Goal: Communication & Community: Share content

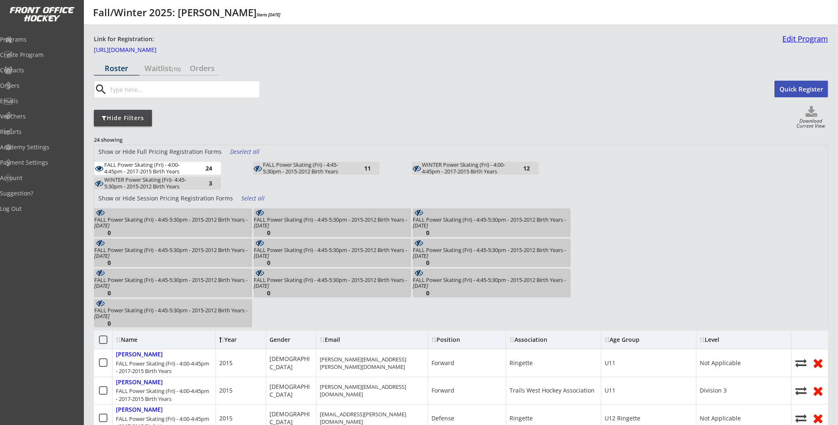
click at [812, 36] on link "Edit Program" at bounding box center [803, 42] width 49 height 15
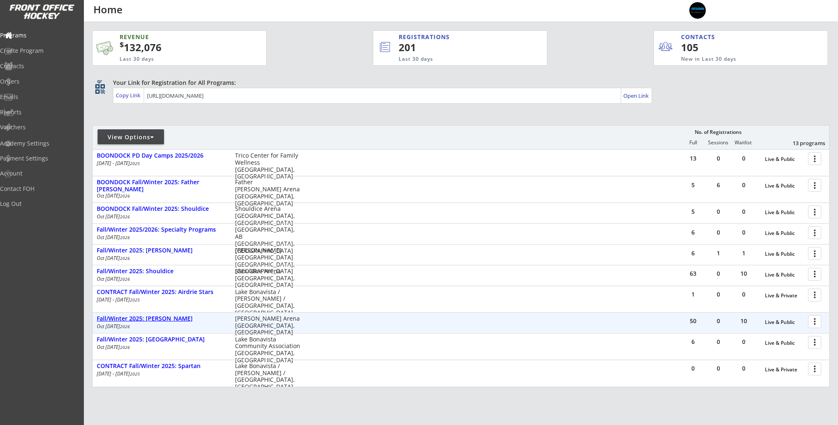
click at [186, 322] on div "Fall/Winter 2025: [PERSON_NAME]" at bounding box center [162, 318] width 130 height 9
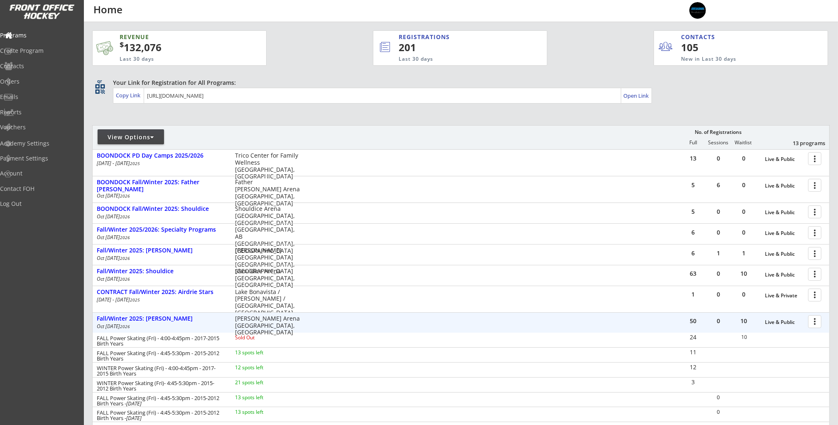
click at [820, 322] on div at bounding box center [816, 321] width 15 height 15
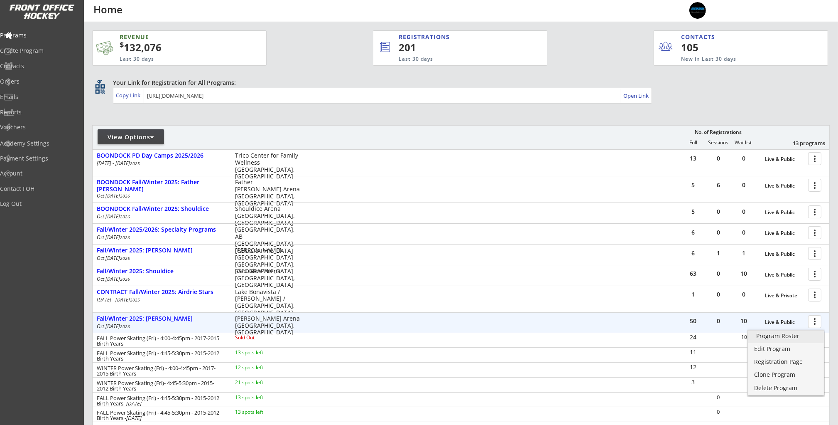
click at [801, 339] on link "Program Roster" at bounding box center [786, 336] width 76 height 12
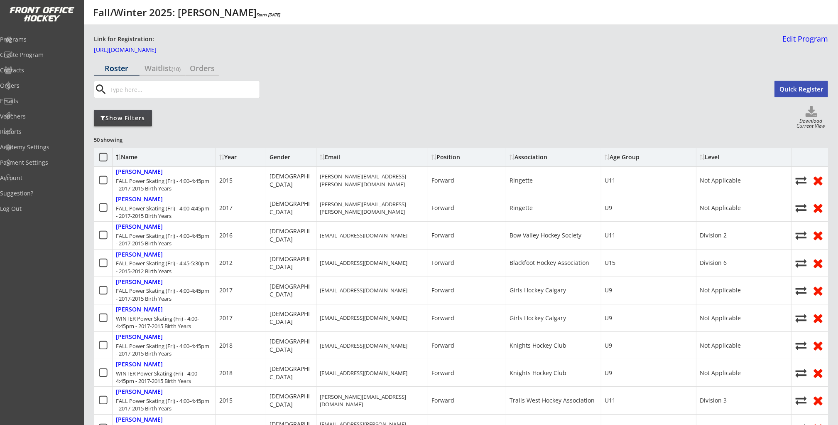
click at [108, 114] on div "Show Filters" at bounding box center [123, 118] width 58 height 8
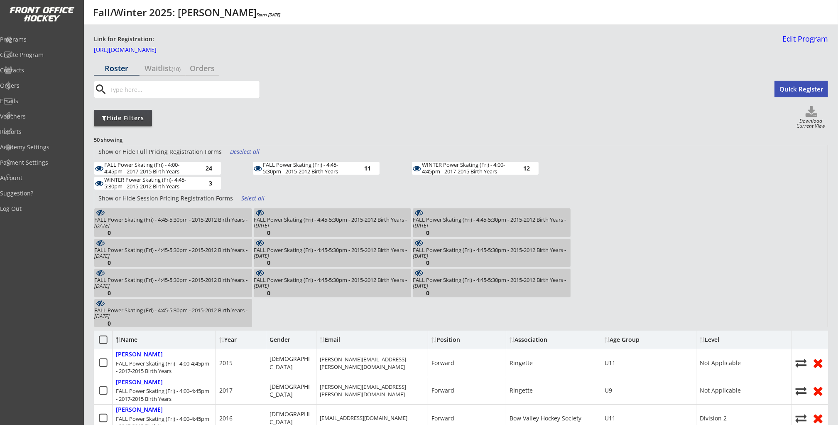
click at [250, 151] on div "Deselect all" at bounding box center [245, 151] width 31 height 8
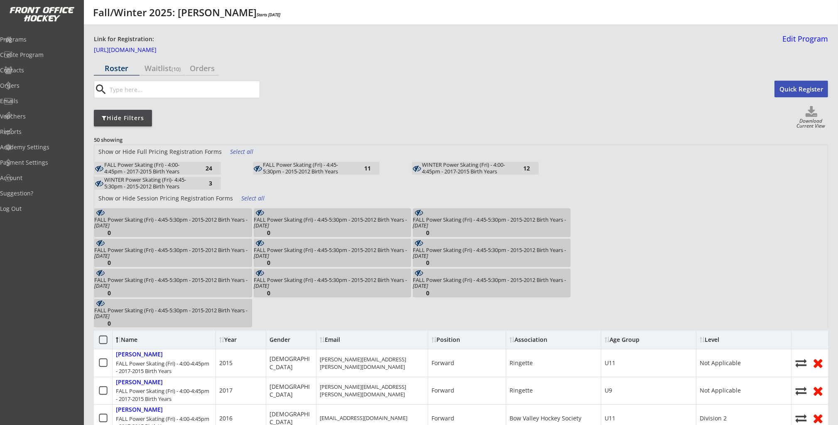
click at [513, 167] on div "12" at bounding box center [521, 168] width 17 height 6
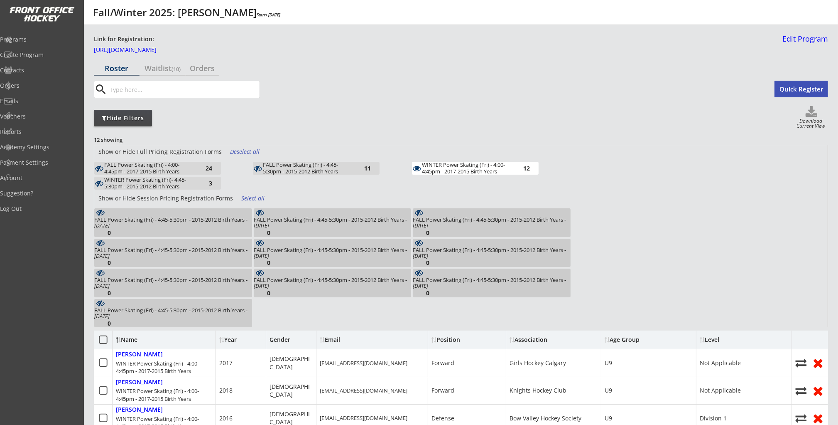
drag, startPoint x: 608, startPoint y: 164, endPoint x: 613, endPoint y: 157, distance: 8.4
click at [608, 164] on div "Show or Hide Full Pricing Registration Forms Deselect all FALL Power Skating (F…" at bounding box center [461, 236] width 734 height 182
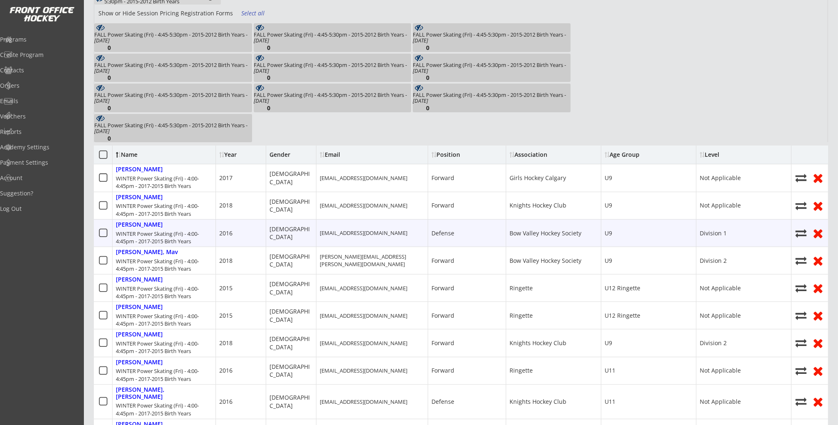
scroll to position [150, 0]
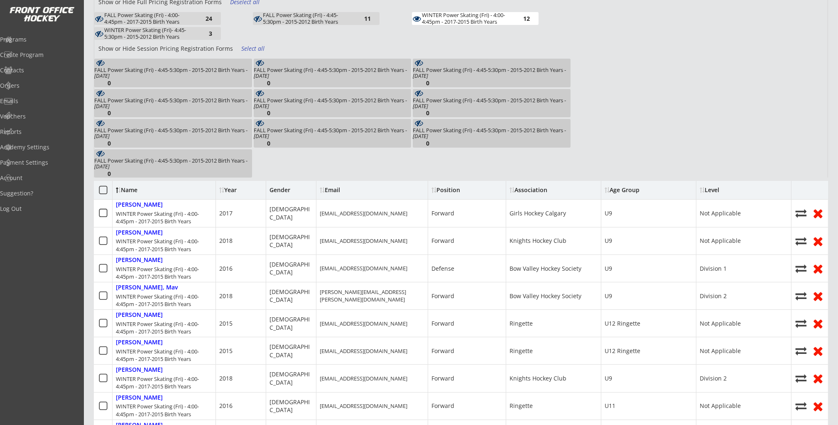
drag, startPoint x: 507, startPoint y: 20, endPoint x: 464, endPoint y: 20, distance: 43.6
click at [507, 20] on div "WINTER Power Skating (Fri) - 4:00-4:45pm - 2017-2015 Birth Years" at bounding box center [467, 18] width 91 height 13
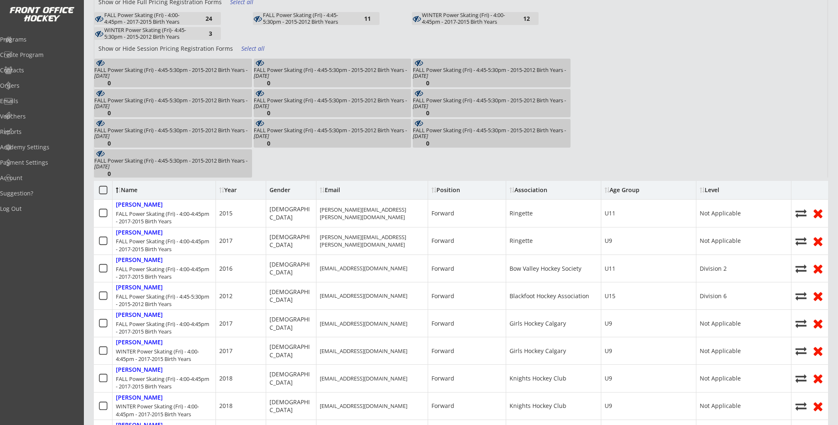
click at [332, 20] on div "FALL Power Skating (Fri) - 4:45-5:30pm - 2015-2012 Birth Years" at bounding box center [308, 18] width 91 height 13
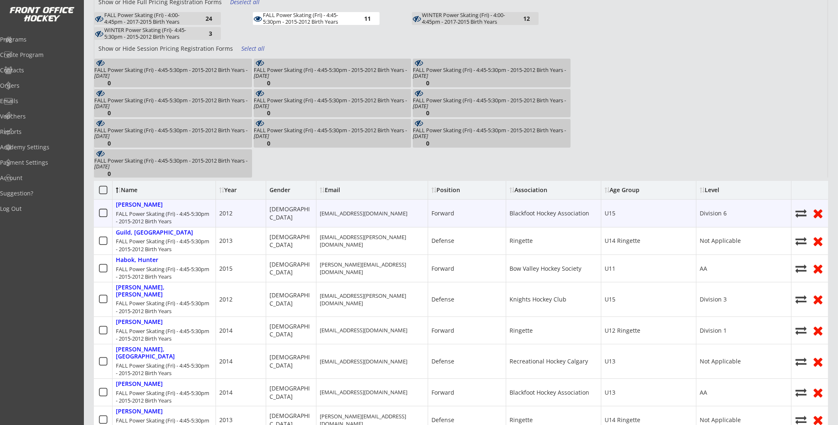
click at [101, 212] on icon at bounding box center [103, 213] width 10 height 10
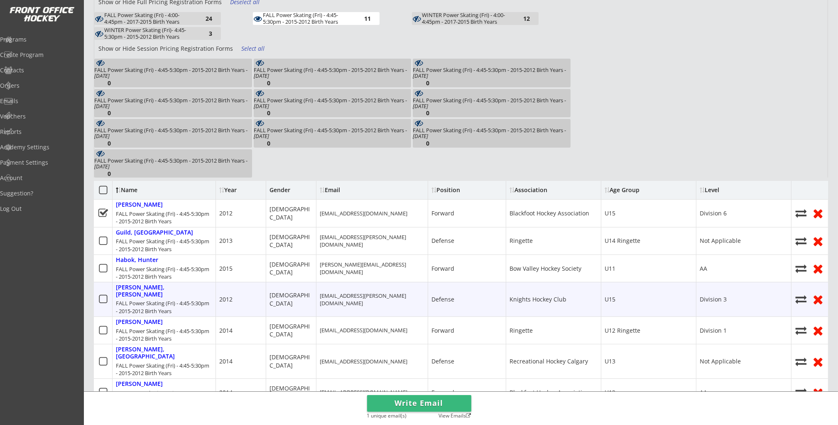
click at [101, 294] on icon at bounding box center [103, 299] width 10 height 10
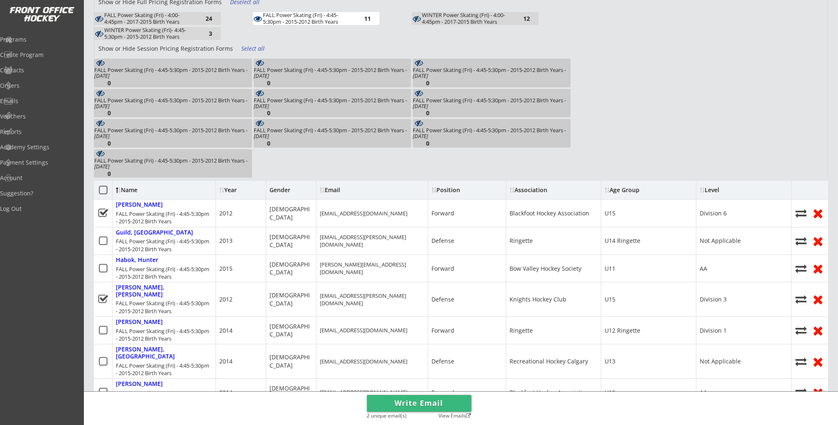
click at [417, 403] on button "Write Email" at bounding box center [419, 403] width 104 height 17
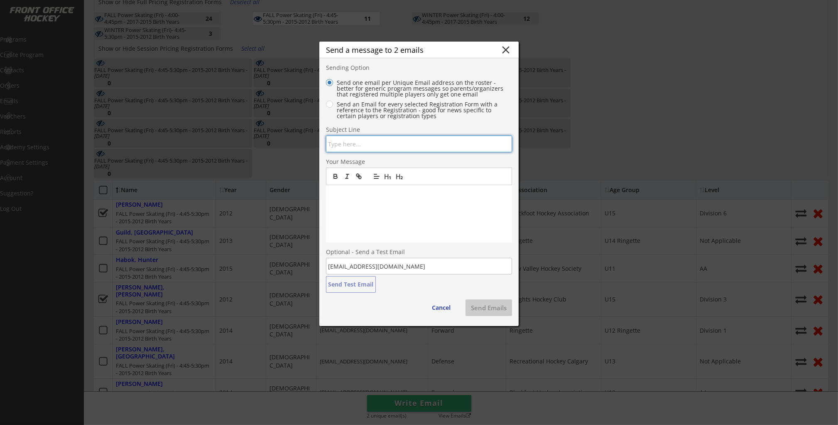
click at [423, 147] on input "input" at bounding box center [419, 143] width 186 height 17
click at [366, 200] on div at bounding box center [419, 213] width 186 height 57
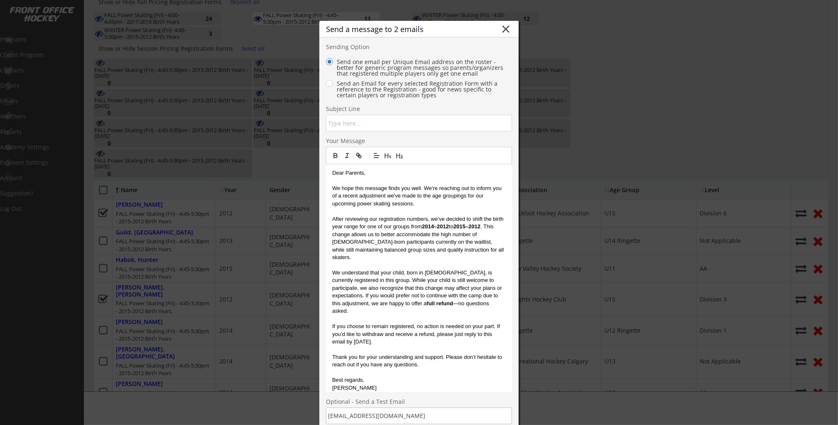
click at [374, 128] on input "input" at bounding box center [419, 123] width 186 height 17
type input "Breakaway Power Skating - Frank McCool Update"
click at [454, 224] on p "After reviewing our registration numbers, we’ve decided to shift the birth year…" at bounding box center [419, 238] width 174 height 46
click at [465, 235] on p "After reviewing our registration numbers, we’ve decided to shift the birth year…" at bounding box center [419, 238] width 174 height 46
click at [472, 250] on p "After reviewing our registration numbers, we’ve decided to shift the birth year…" at bounding box center [419, 238] width 174 height 46
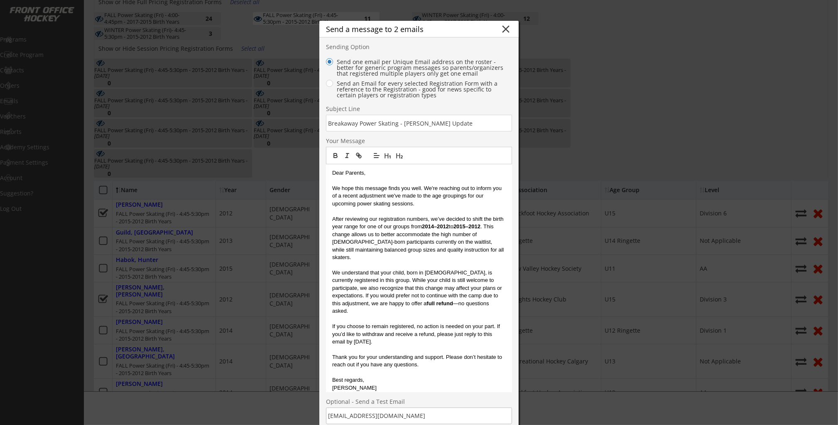
click at [475, 295] on p "We understand that your child, born in 2012, is currently registered in this gr…" at bounding box center [419, 292] width 174 height 46
click at [381, 269] on p "We understand that your child, born in 2012, is currently registered in this gr…" at bounding box center [419, 292] width 174 height 46
drag, startPoint x: 403, startPoint y: 264, endPoint x: 410, endPoint y: 257, distance: 10.3
click at [403, 269] on p "We understand that your child, born in 2012, is currently registered in this gr…" at bounding box center [419, 292] width 174 height 46
click at [410, 261] on p at bounding box center [419, 264] width 174 height 7
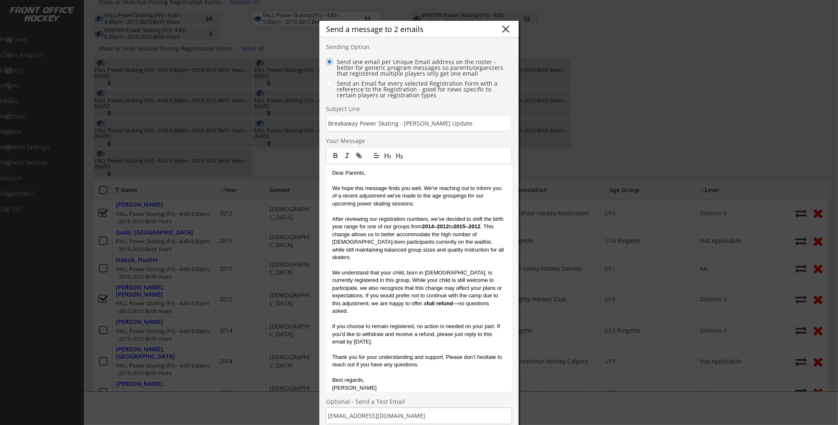
click at [468, 209] on p at bounding box center [419, 210] width 174 height 7
click at [466, 201] on p "We hope this message finds you well. We're reaching out to inform you of a rece…" at bounding box center [419, 195] width 174 height 23
drag, startPoint x: 461, startPoint y: 211, endPoint x: 451, endPoint y: 228, distance: 20.1
click at [461, 211] on p at bounding box center [419, 210] width 174 height 7
click at [450, 232] on p "After reviewing our registration numbers, we’ve decided to shift the birth year…" at bounding box center [419, 238] width 174 height 46
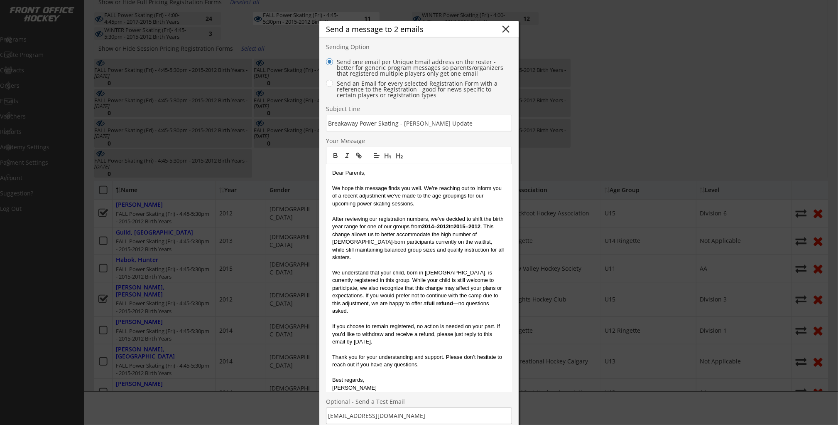
click at [357, 205] on p "We hope this message finds you well. We're reaching out to inform you of a rece…" at bounding box center [419, 195] width 174 height 23
drag, startPoint x: 411, startPoint y: 202, endPoint x: 476, endPoint y: 202, distance: 65.6
click at [411, 202] on p "We hope this message finds you well. We're reaching out to inform you of a rece…" at bounding box center [419, 195] width 174 height 23
drag, startPoint x: 476, startPoint y: 202, endPoint x: 474, endPoint y: 212, distance: 10.8
click at [476, 202] on p "We hope this message finds you well. We're reaching out to inform you of a rece…" at bounding box center [419, 195] width 174 height 23
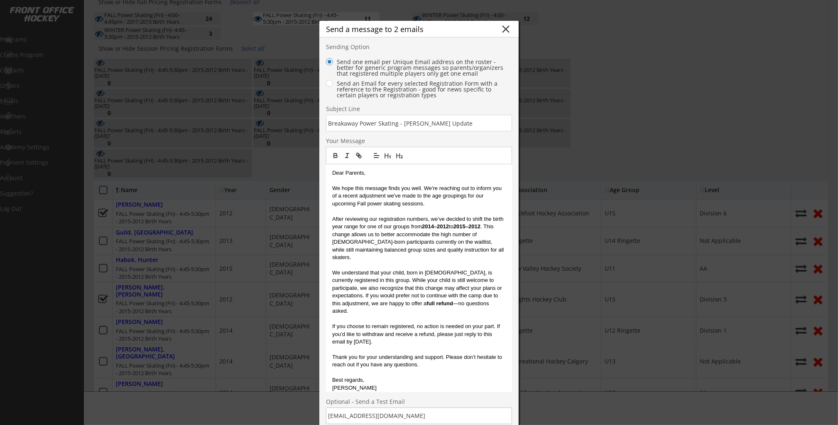
drag, startPoint x: 407, startPoint y: 274, endPoint x: 416, endPoint y: 274, distance: 8.7
click at [407, 274] on p "We understand that your child, born in 2012, is currently registered in this gr…" at bounding box center [419, 292] width 174 height 46
click at [413, 271] on p "We understand that your child, born in 2012, is currently registered in this gr…" at bounding box center [419, 292] width 174 height 46
drag, startPoint x: 412, startPoint y: 273, endPoint x: 405, endPoint y: 274, distance: 7.1
click at [404, 275] on p "We understand that your child, born in 2012, is currently registered in this gr…" at bounding box center [419, 292] width 174 height 46
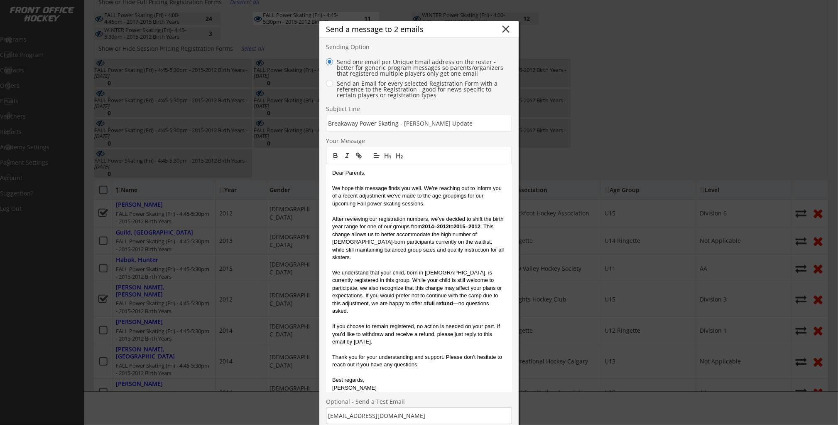
click at [417, 270] on p "We understand that your child, born in 2012, is currently registered in this gr…" at bounding box center [419, 292] width 174 height 46
click at [415, 269] on p "We understand that your child, born in 2012, is currently registered in this gr…" at bounding box center [419, 292] width 174 height 46
click at [482, 271] on p "We understand that your child, born in 2012, is currently registered in this gr…" at bounding box center [419, 292] width 174 height 46
drag, startPoint x: 496, startPoint y: 271, endPoint x: 486, endPoint y: 271, distance: 9.6
click at [481, 275] on p "We understand that your child, born in 2012, is currently registered in this gr…" at bounding box center [419, 292] width 174 height 46
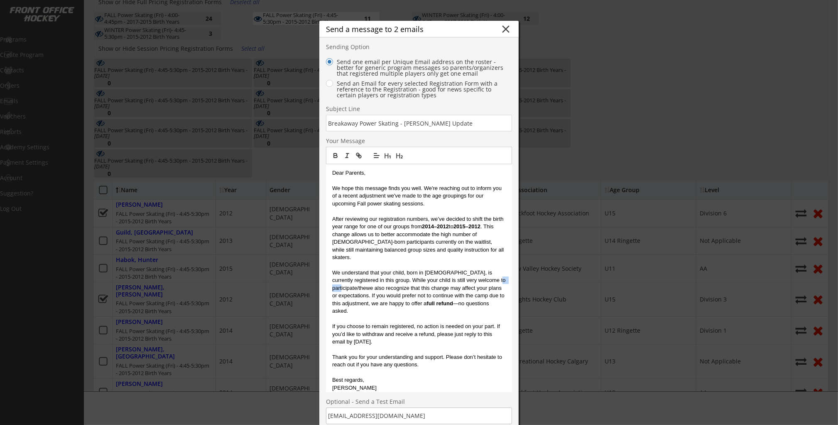
click at [486, 271] on p "We understand that your child, born in 2012, is currently registered in this gr…" at bounding box center [419, 292] width 174 height 46
drag, startPoint x: 496, startPoint y: 272, endPoint x: 485, endPoint y: 275, distance: 11.7
click at [485, 277] on p "We understand that your child, born in 2012, is currently registered in this gr…" at bounding box center [419, 292] width 174 height 46
click at [480, 273] on p "We understand that your child, born in 2012, is currently registered in this gr…" at bounding box center [419, 292] width 174 height 46
click at [478, 272] on p "We understand that your child, born in 2012, is currently registered in this gr…" at bounding box center [419, 292] width 174 height 46
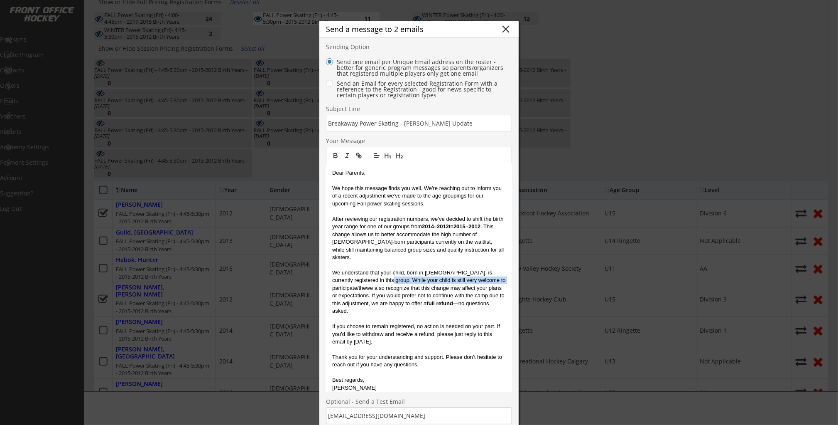
drag, startPoint x: 486, startPoint y: 271, endPoint x: 375, endPoint y: 274, distance: 111.4
click at [375, 275] on p "We understand that your child, born in 2012, is currently registered in this gr…" at bounding box center [419, 292] width 174 height 46
drag, startPoint x: 417, startPoint y: 272, endPoint x: 421, endPoint y: 271, distance: 4.6
click at [417, 271] on p "We understand that your child, born in 2012, is currently registered in this gr…" at bounding box center [419, 292] width 174 height 46
drag, startPoint x: 448, startPoint y: 273, endPoint x: 461, endPoint y: 270, distance: 13.2
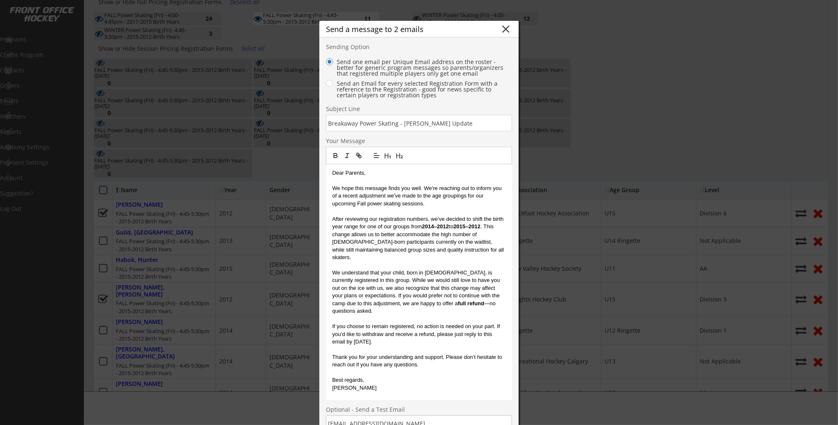
click at [450, 273] on p "We understand that your child, born in 2012, is currently registered in this gr…" at bounding box center [419, 292] width 174 height 46
click at [463, 271] on p "We understand that your child, born in 2012, is currently registered in this gr…" at bounding box center [419, 292] width 174 height 46
click at [455, 283] on p "We understand that your child, born in 2012, is currently registered in this gr…" at bounding box center [419, 292] width 174 height 46
click at [362, 289] on p "We understand that your child, born in 2012, is currently registered in this gr…" at bounding box center [419, 292] width 174 height 46
click at [442, 303] on p "We understand that your child, born in 2012, is currently registered in this gr…" at bounding box center [419, 292] width 174 height 46
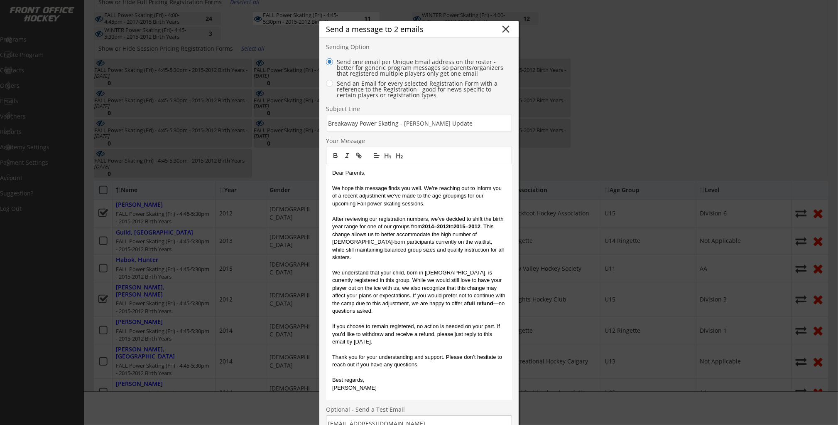
click at [452, 299] on p "We understand that your child, born in 2012, is currently registered in this gr…" at bounding box center [419, 292] width 174 height 46
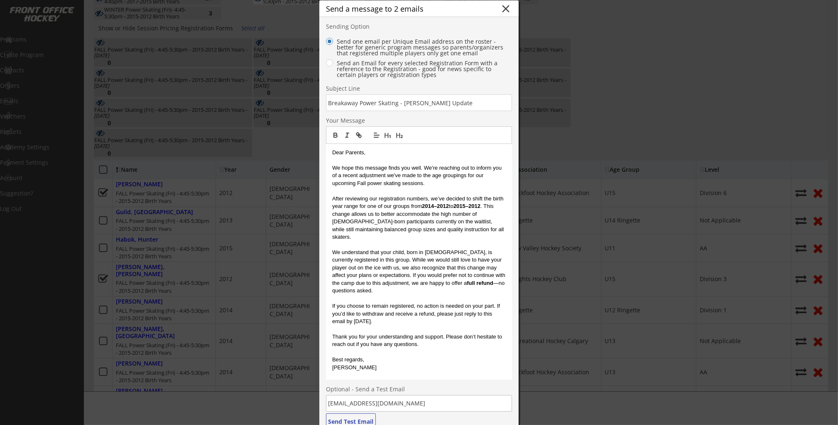
scroll to position [188, 0]
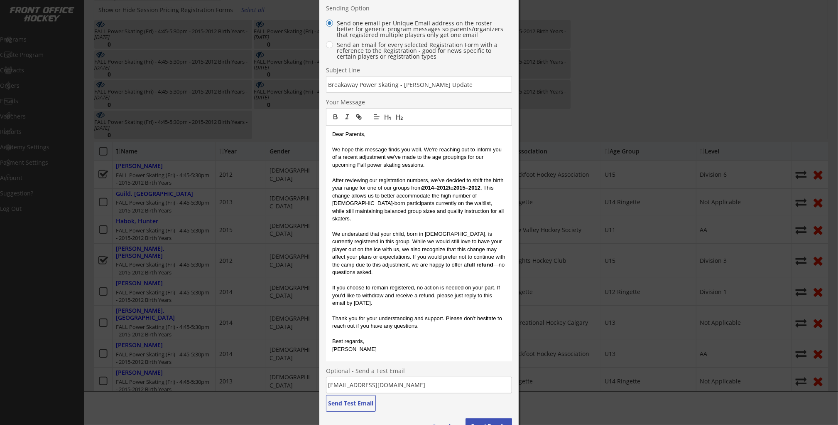
click at [451, 295] on p "If you choose to remain registered, no action is needed on your part. If you’d …" at bounding box center [419, 295] width 174 height 23
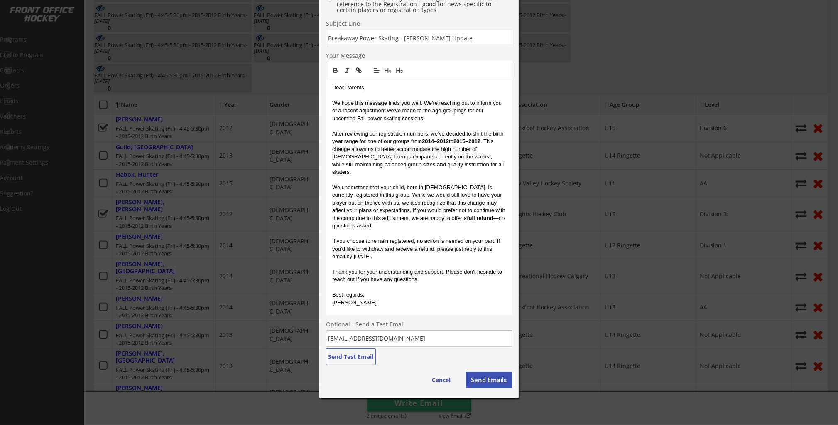
scroll to position [239, 0]
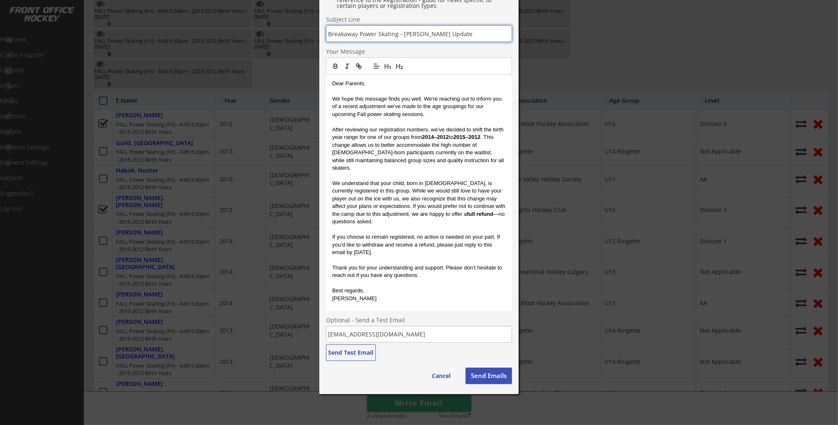
click at [442, 32] on input "input" at bounding box center [419, 33] width 186 height 17
type input "Breakaway Power Skating - [PERSON_NAME] Age Update"
click at [481, 376] on button "Send Emails" at bounding box center [489, 375] width 47 height 17
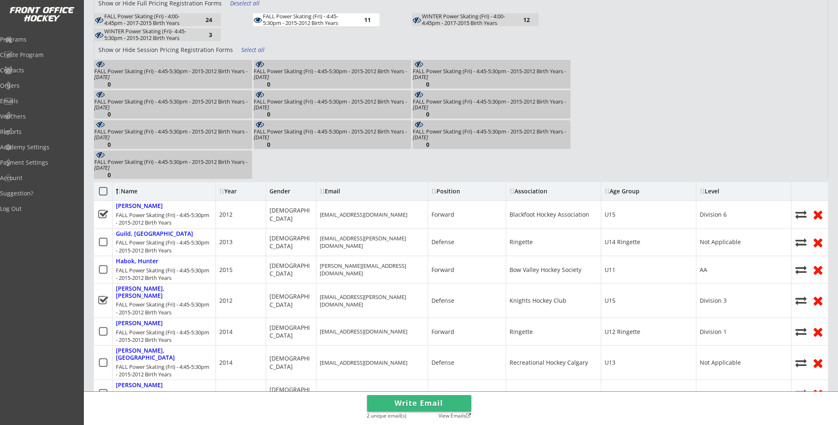
scroll to position [145, 0]
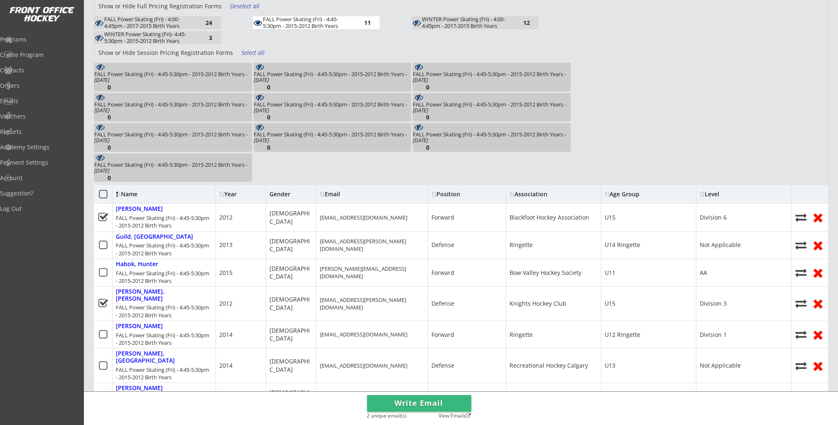
click at [320, 30] on div "FALL Power Skating (Fri) - 4:45-5:30pm - 2015-2012 Birth Years 11" at bounding box center [332, 23] width 159 height 15
drag, startPoint x: 317, startPoint y: 25, endPoint x: 245, endPoint y: 22, distance: 72.3
click at [317, 25] on div "FALL Power Skating (Fri) - 4:45-5:30pm - 2015-2012 Birth Years" at bounding box center [308, 22] width 91 height 13
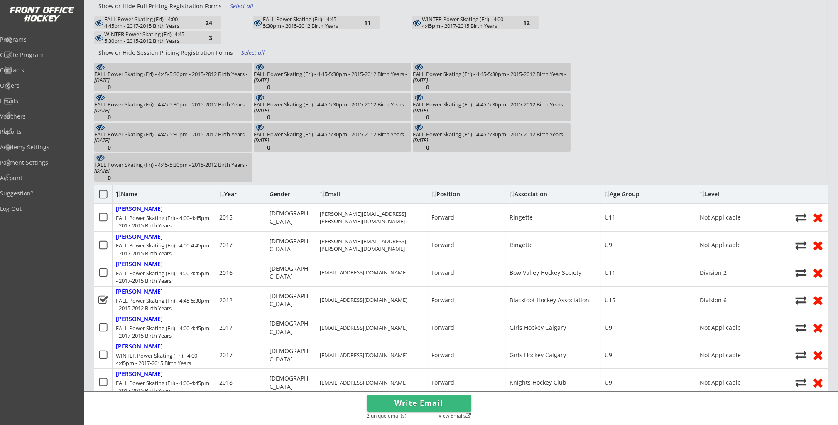
click at [160, 22] on div "FALL Power Skating (Fri) - 4:00-4:45pm - 2017-2015 Birth Years" at bounding box center [149, 22] width 91 height 13
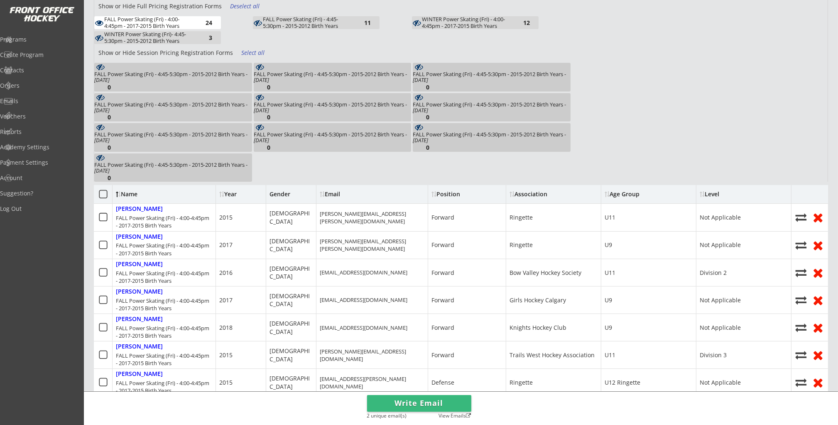
click at [237, 194] on div "Year" at bounding box center [240, 194] width 43 height 6
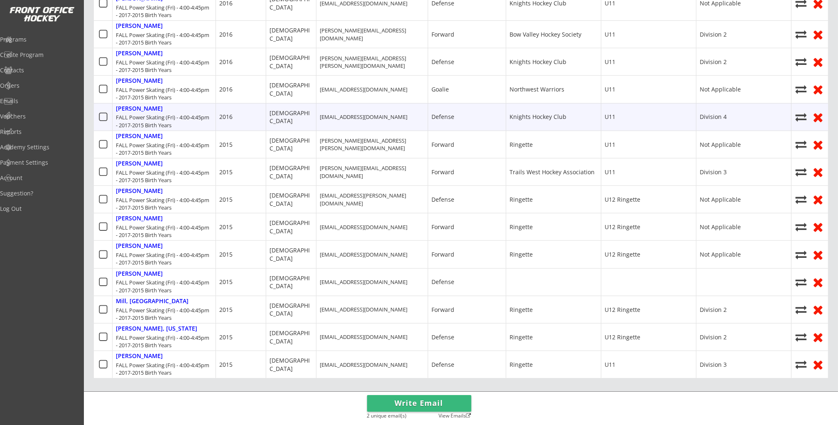
scroll to position [639, 0]
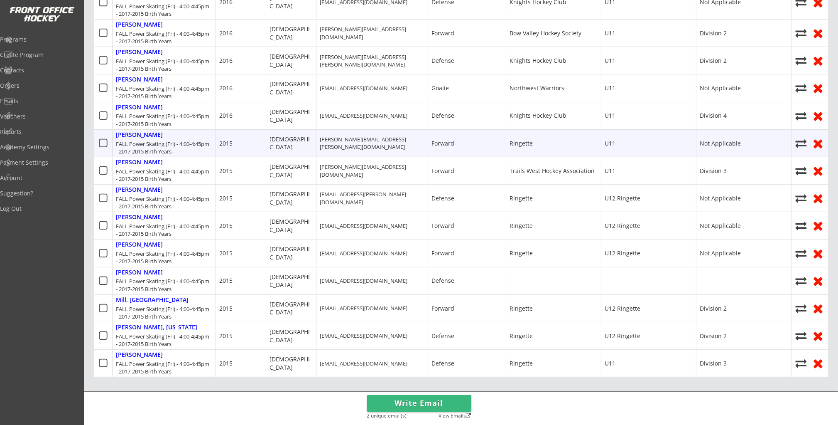
click at [102, 138] on icon at bounding box center [103, 143] width 10 height 10
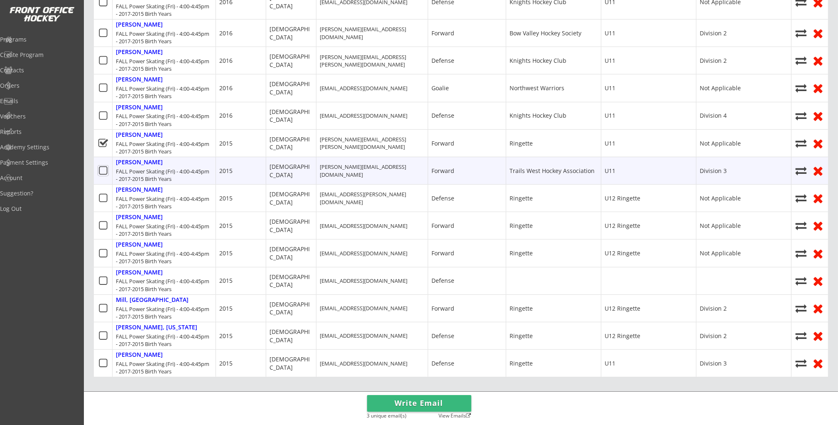
drag, startPoint x: 101, startPoint y: 162, endPoint x: 106, endPoint y: 173, distance: 11.6
click at [101, 165] on icon at bounding box center [103, 170] width 10 height 10
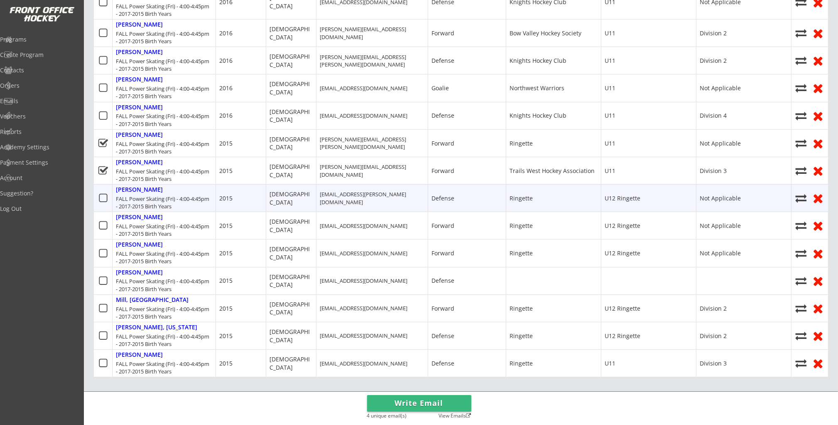
click at [105, 193] on icon at bounding box center [103, 198] width 10 height 10
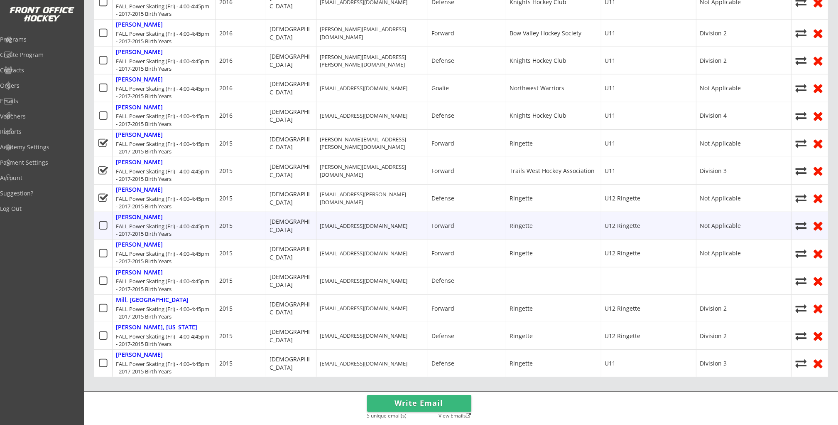
click at [104, 220] on icon at bounding box center [103, 225] width 10 height 10
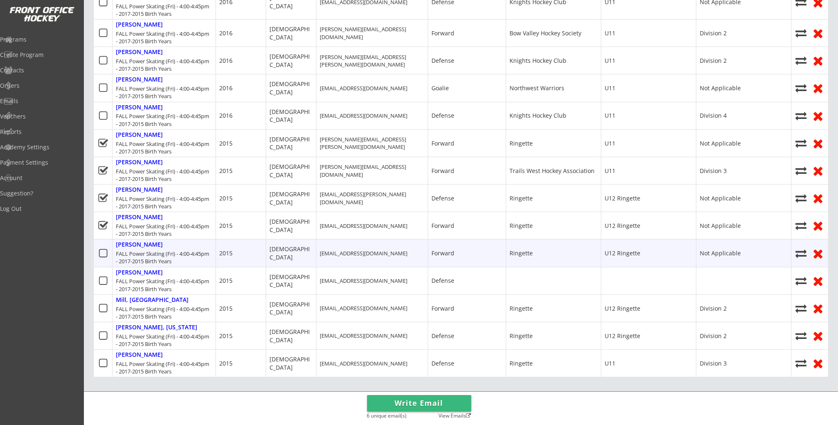
click at [103, 248] on icon at bounding box center [103, 253] width 10 height 10
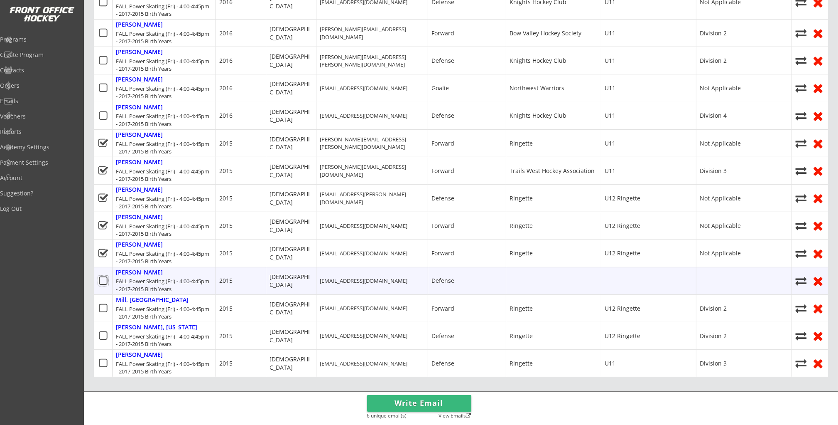
click at [103, 275] on icon at bounding box center [103, 280] width 10 height 10
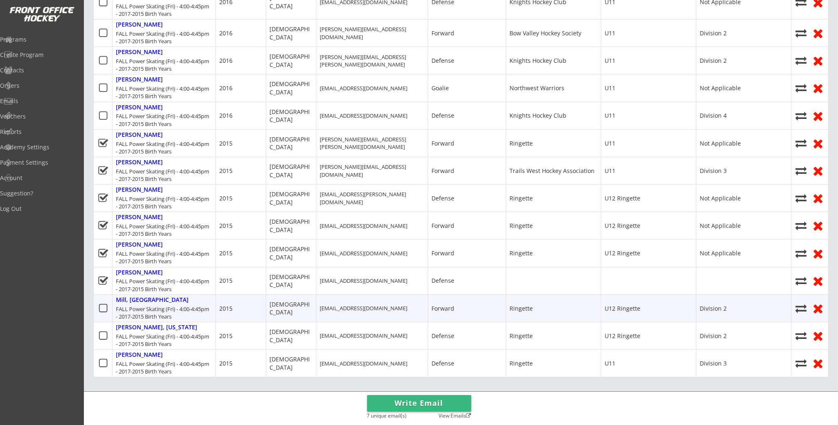
click at [101, 303] on icon at bounding box center [103, 308] width 10 height 10
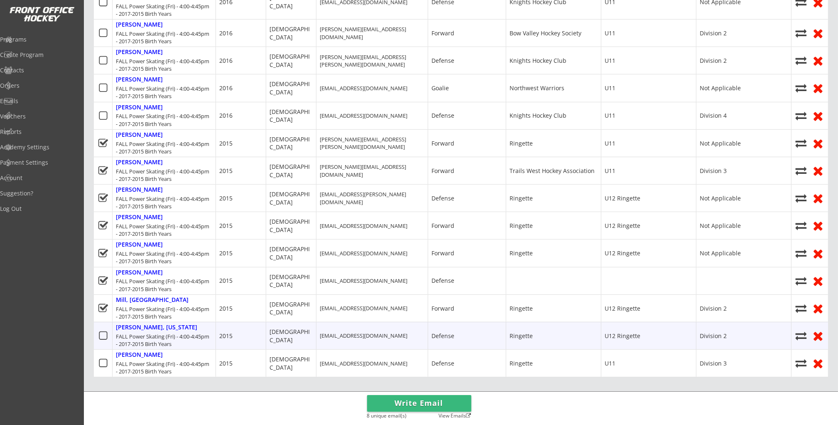
click at [101, 330] on icon at bounding box center [103, 335] width 10 height 10
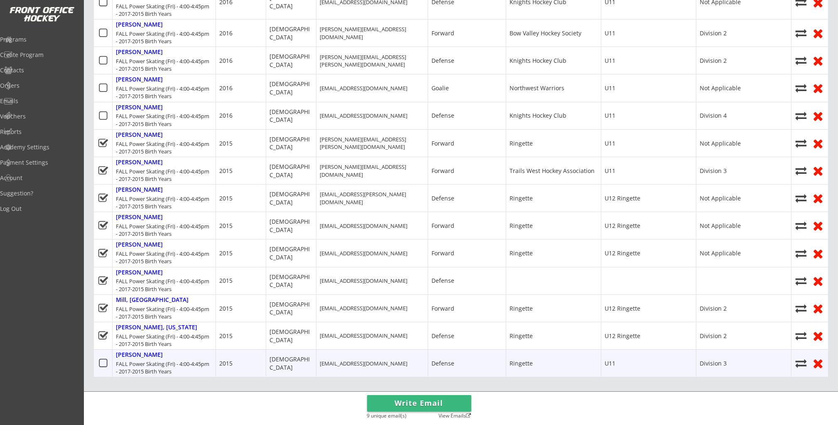
drag, startPoint x: 103, startPoint y: 353, endPoint x: 110, endPoint y: 352, distance: 8.0
click at [103, 358] on icon at bounding box center [103, 363] width 10 height 10
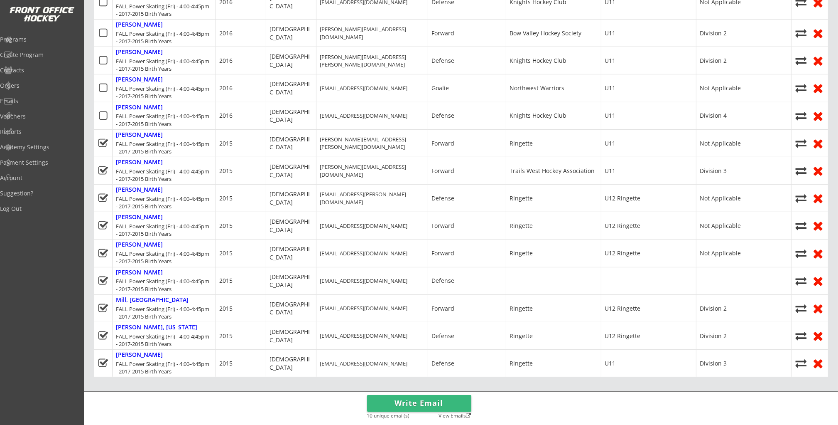
click at [429, 403] on button "Write Email" at bounding box center [419, 403] width 104 height 17
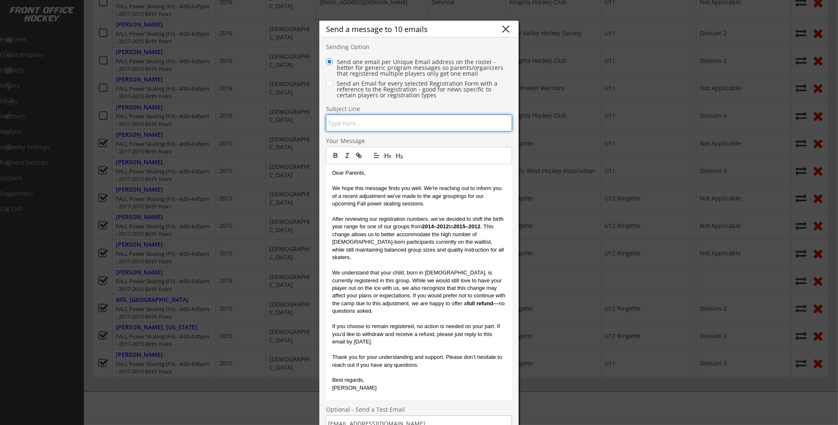
click at [369, 125] on input "input" at bounding box center [419, 123] width 186 height 17
click at [363, 192] on p "We hope this message finds you well. We're reaching out to inform you of a rece…" at bounding box center [419, 195] width 174 height 23
click at [413, 368] on p at bounding box center [419, 371] width 174 height 7
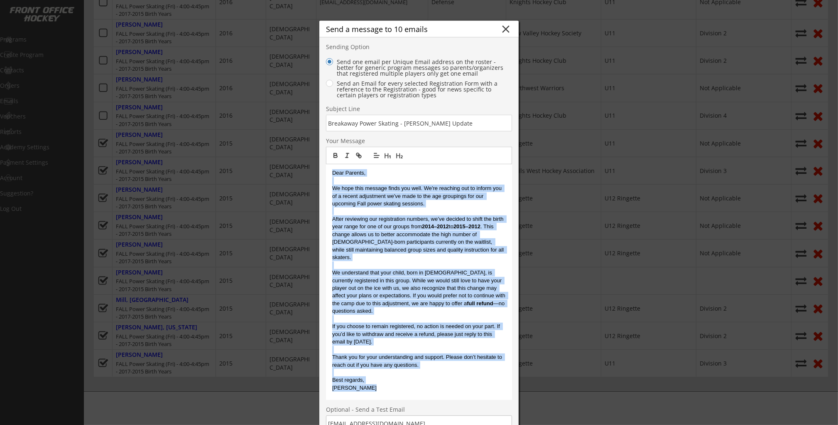
drag, startPoint x: 331, startPoint y: 171, endPoint x: 432, endPoint y: 380, distance: 232.2
click at [430, 381] on div "Dear Parents, We hope this message finds you well. We're reaching out to inform…" at bounding box center [419, 282] width 186 height 236
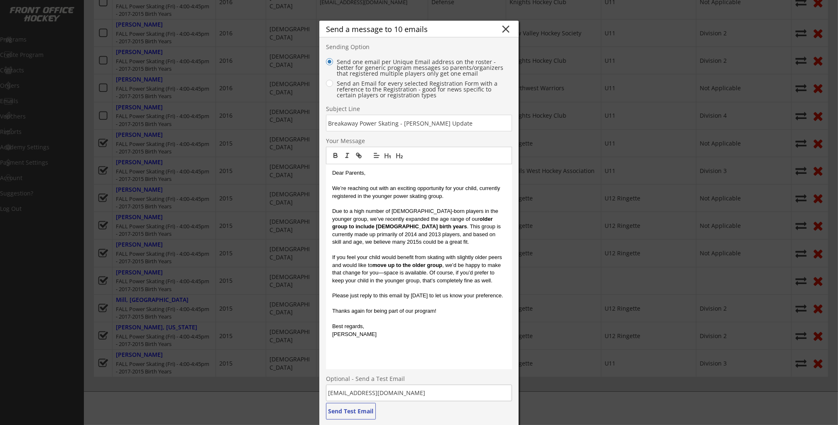
scroll to position [0, 0]
click at [465, 122] on input "input" at bounding box center [419, 123] width 186 height 17
click at [442, 122] on input "input" at bounding box center [419, 123] width 186 height 17
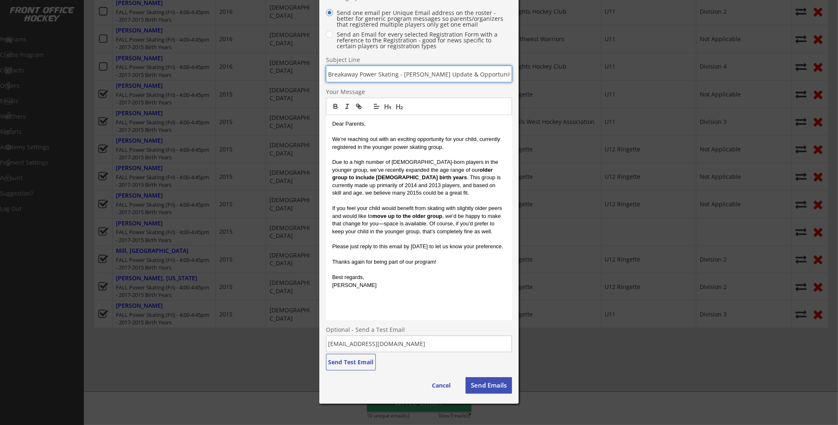
scroll to position [687, 0]
type input "Breakaway Power Skating - [PERSON_NAME] Update & Opportunity"
click at [496, 386] on button "Send Emails" at bounding box center [489, 385] width 47 height 17
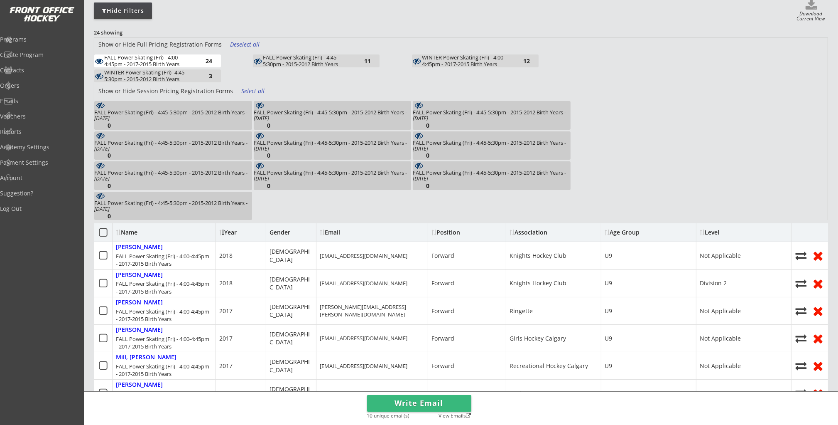
scroll to position [98, 0]
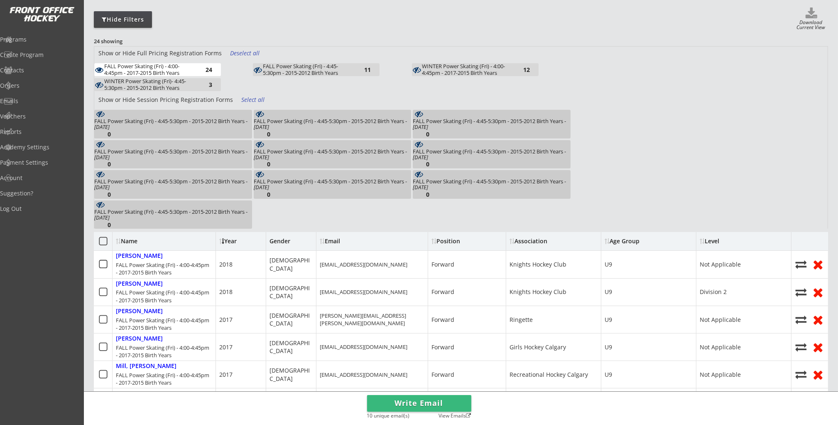
click at [243, 52] on div "Deselect all" at bounding box center [245, 53] width 31 height 8
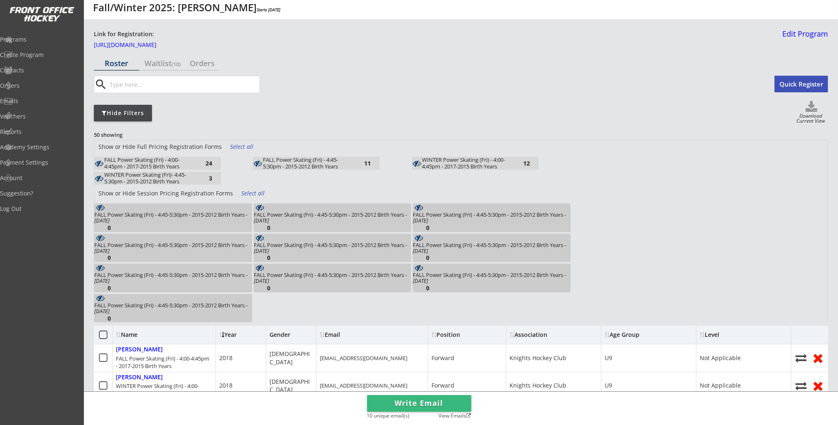
scroll to position [6, 0]
drag, startPoint x: 161, startPoint y: 58, endPoint x: 166, endPoint y: 60, distance: 5.3
click at [162, 58] on div "Waitlist (10)" at bounding box center [163, 61] width 46 height 7
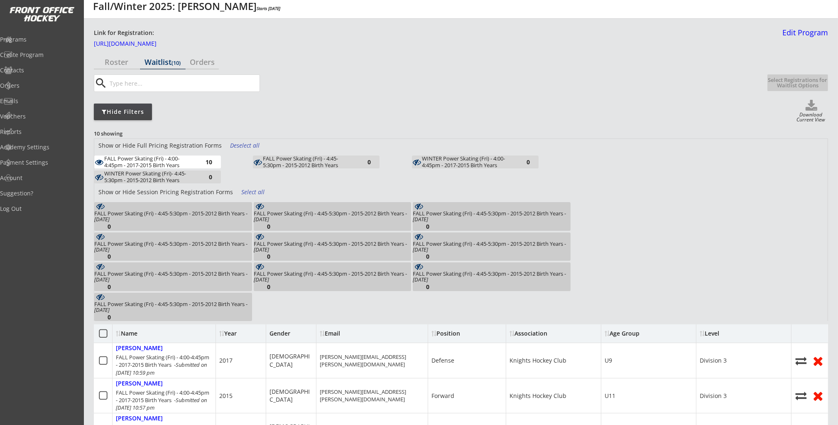
click at [184, 160] on div "FALL Power Skating (Fri) - 4:00-4:45pm - 2017-2015 Birth Years" at bounding box center [149, 161] width 91 height 13
click at [186, 160] on div "FALL Power Skating (Fri) - 4:00-4:45pm - 2017-2015 Birth Years" at bounding box center [149, 161] width 91 height 13
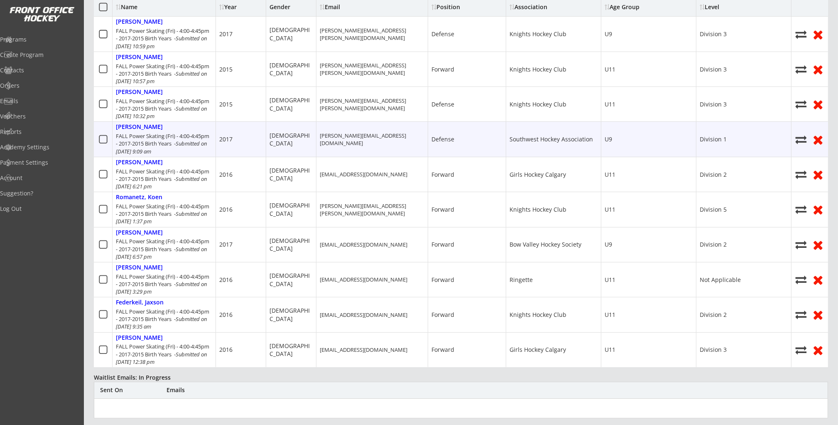
scroll to position [263, 0]
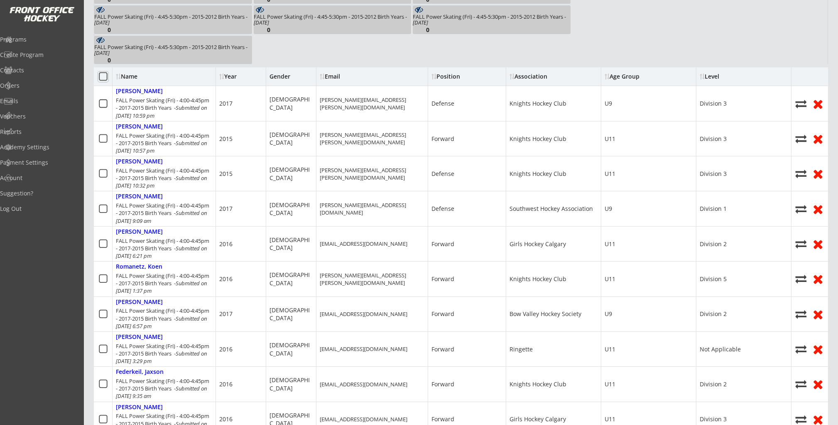
drag, startPoint x: 104, startPoint y: 77, endPoint x: 109, endPoint y: 80, distance: 6.0
click at [104, 77] on icon at bounding box center [103, 76] width 10 height 10
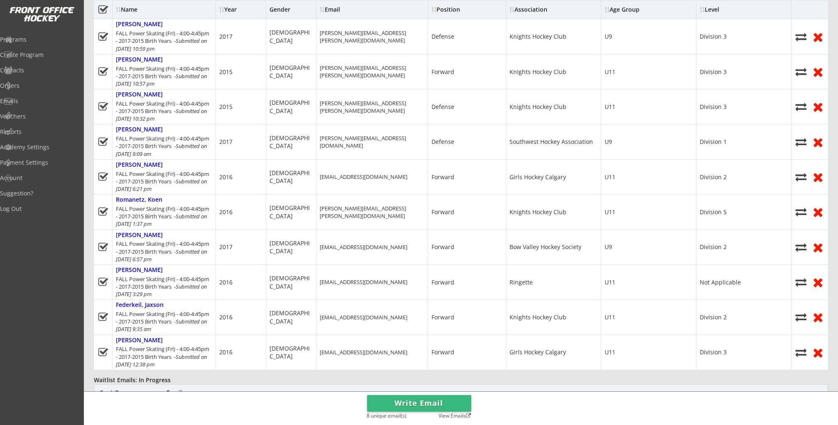
scroll to position [331, 0]
click at [417, 403] on button "Write Email" at bounding box center [419, 403] width 104 height 17
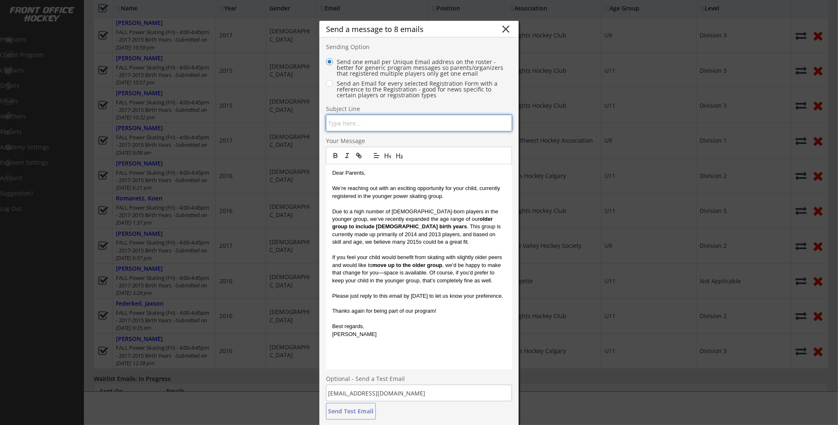
click at [412, 125] on input "input" at bounding box center [419, 123] width 186 height 17
type input "Breakaway Power Skating - [PERSON_NAME] Update & Oppurtunity"
click at [401, 270] on p "If you feel your child would benefit from skating with slightly older peers and…" at bounding box center [419, 268] width 174 height 31
click at [404, 234] on p "Due to a high number of 2015-born players in the younger group, we’ve recently …" at bounding box center [419, 227] width 174 height 38
click at [336, 170] on p "Dear Parents," at bounding box center [419, 172] width 174 height 7
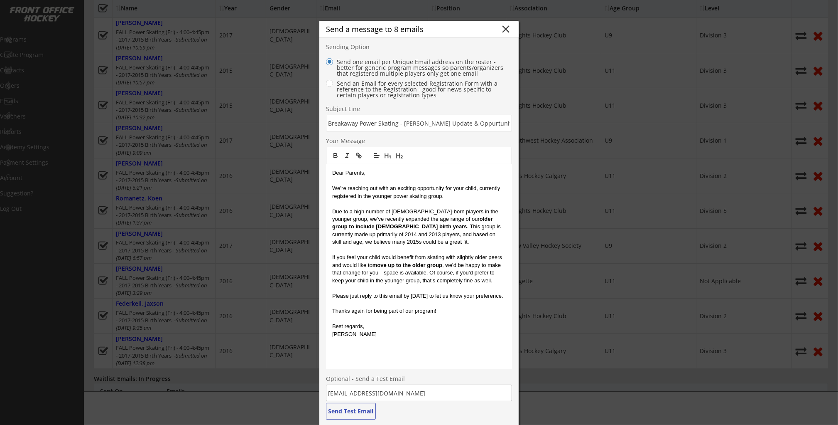
drag, startPoint x: 336, startPoint y: 170, endPoint x: 328, endPoint y: 171, distance: 7.9
click at [336, 170] on p "Dear Parents," at bounding box center [419, 172] width 174 height 7
click at [333, 171] on p "Dear Parents," at bounding box center [419, 172] width 174 height 7
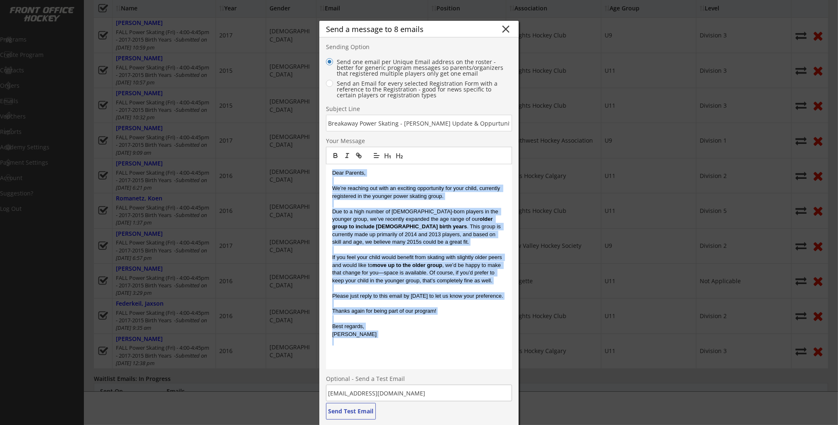
drag, startPoint x: 344, startPoint y: 175, endPoint x: 423, endPoint y: 346, distance: 188.4
click at [423, 346] on div "Dear Parents, We’re reaching out with an exciting opportunity for your child, c…" at bounding box center [419, 266] width 186 height 205
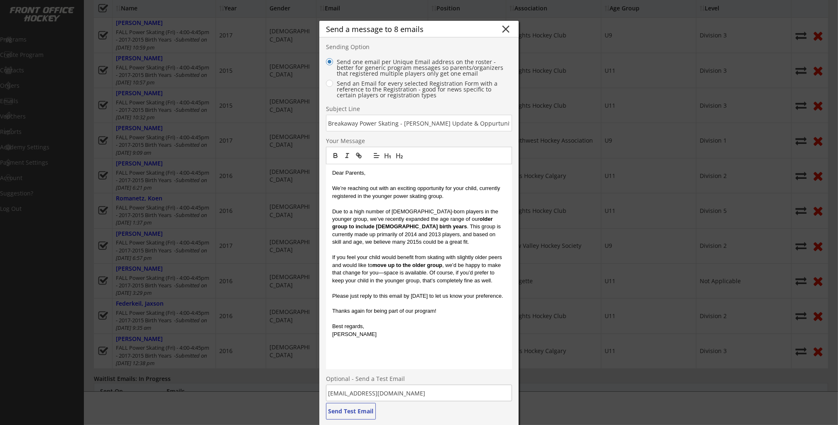
scroll to position [0, 0]
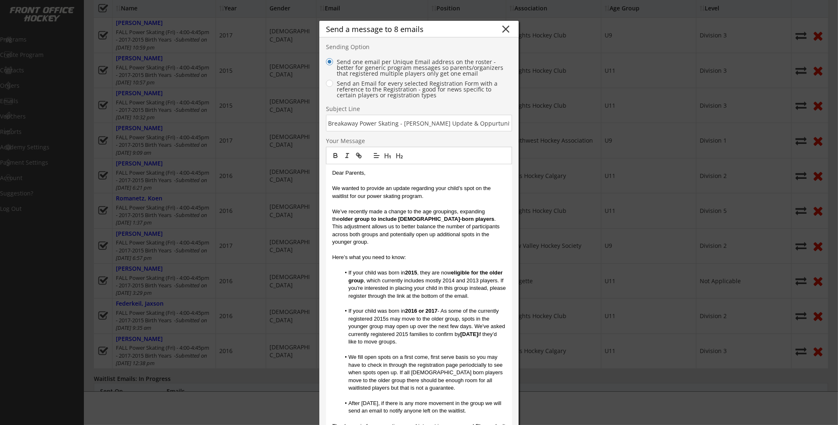
click at [454, 271] on li "If your child was born in 2015 , they are now eligible for the older group , wh…" at bounding box center [424, 284] width 166 height 31
click at [453, 235] on p "We’ve recently made a change to the age groupings, expanding the older group to…" at bounding box center [419, 227] width 174 height 38
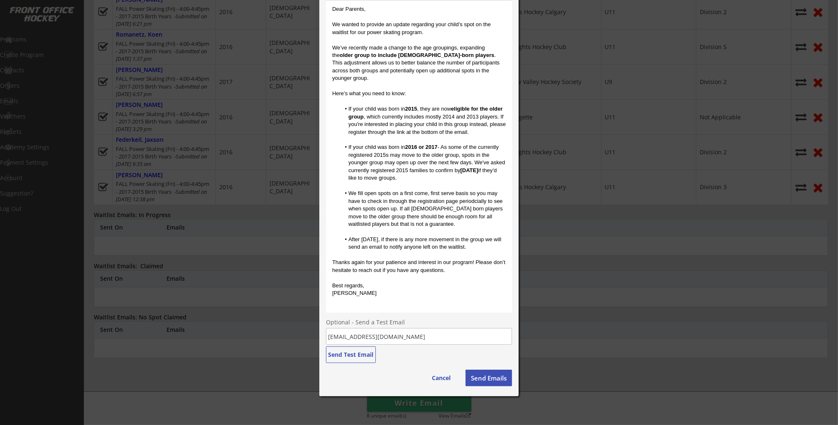
scroll to position [496, 0]
click at [460, 287] on p "Colin Webster" at bounding box center [419, 290] width 174 height 7
click at [481, 376] on button "Send Emails" at bounding box center [489, 376] width 47 height 17
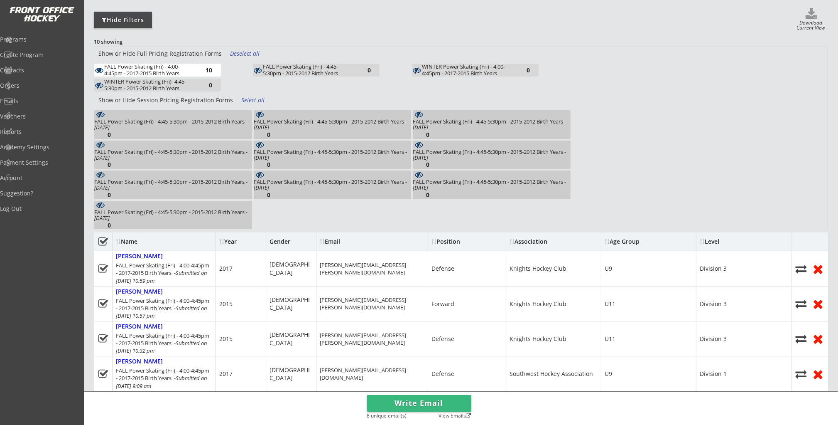
scroll to position [114, 0]
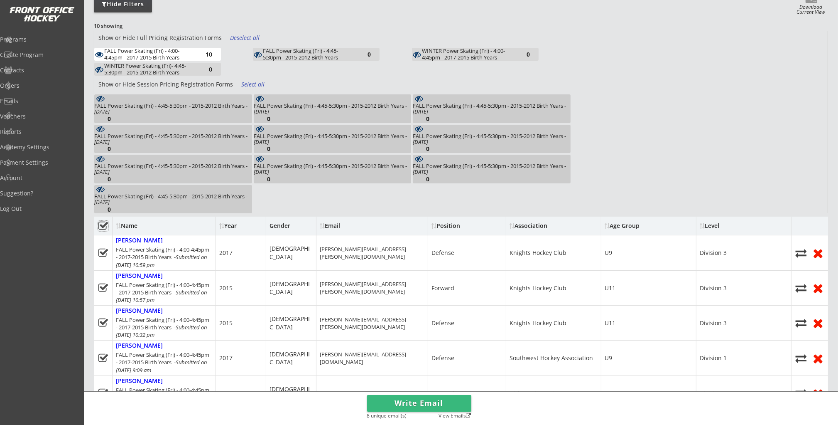
click at [101, 224] on icon at bounding box center [103, 226] width 10 height 10
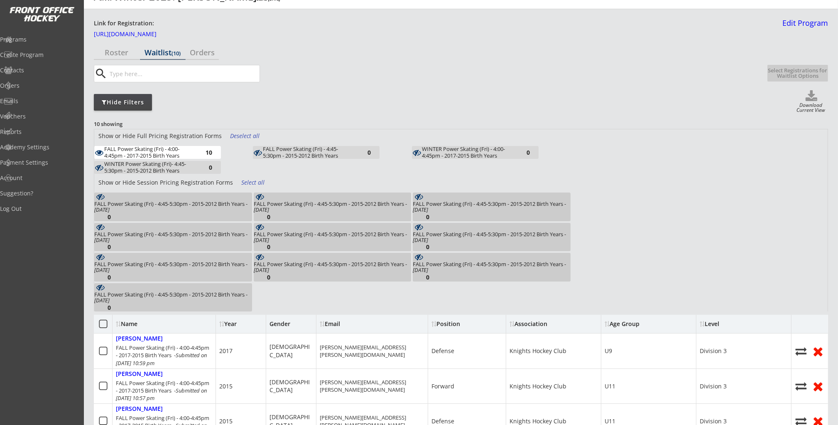
scroll to position [0, 0]
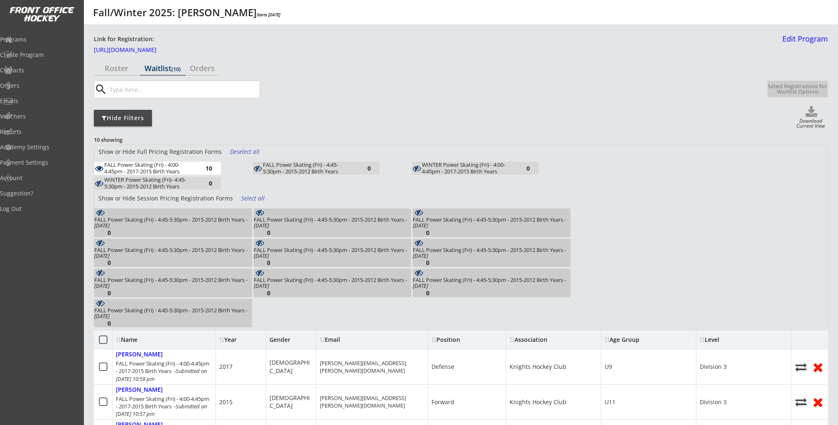
click at [174, 164] on div "FALL Power Skating (Fri) - 4:00-4:45pm - 2017-2015 Birth Years" at bounding box center [149, 168] width 91 height 13
click at [57, 42] on div "Programs" at bounding box center [39, 40] width 75 height 6
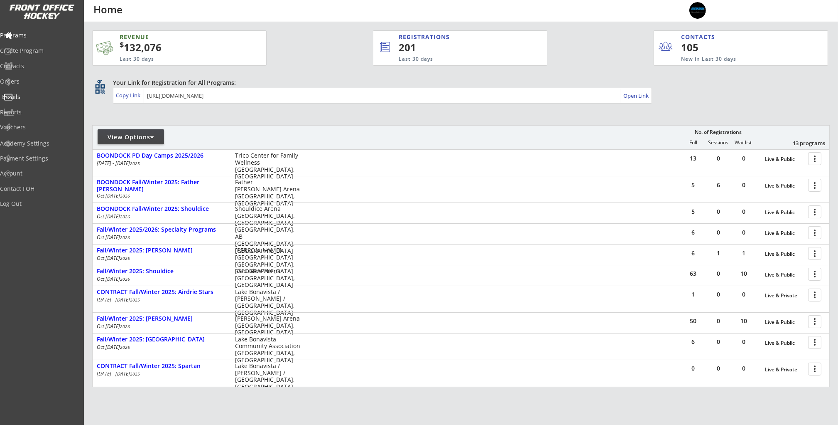
click at [50, 98] on div "Emails" at bounding box center [39, 97] width 75 height 6
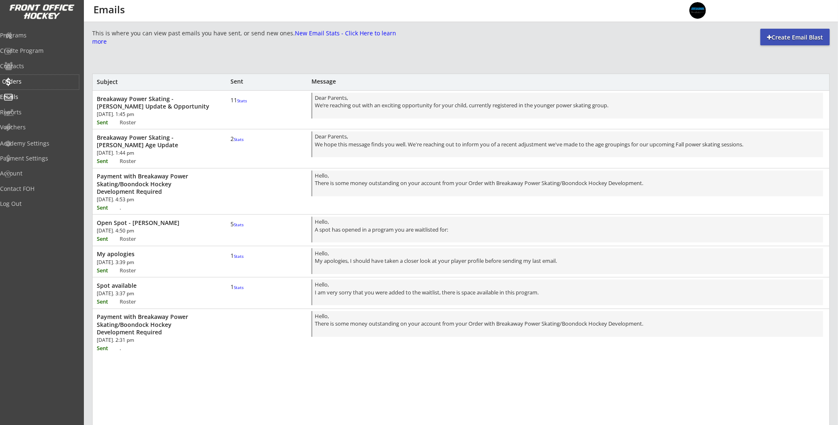
click at [46, 84] on div "Orders" at bounding box center [39, 82] width 79 height 15
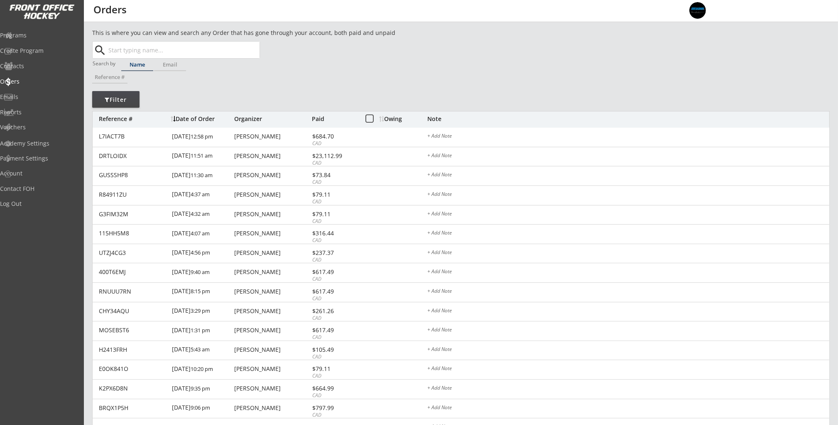
click at [182, 53] on input "text" at bounding box center [183, 50] width 153 height 17
type input "ja"
type input "janet Oakenfold"
type input "jaqueline"
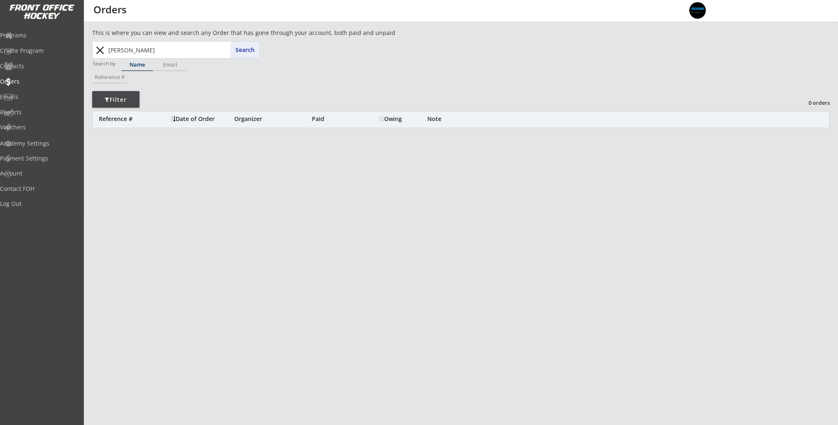
drag, startPoint x: 192, startPoint y: 47, endPoint x: 103, endPoint y: 51, distance: 89.4
click at [103, 51] on div "jaqueline ja Search close" at bounding box center [176, 50] width 166 height 17
type input "ja"
type input "janet Oakenfold"
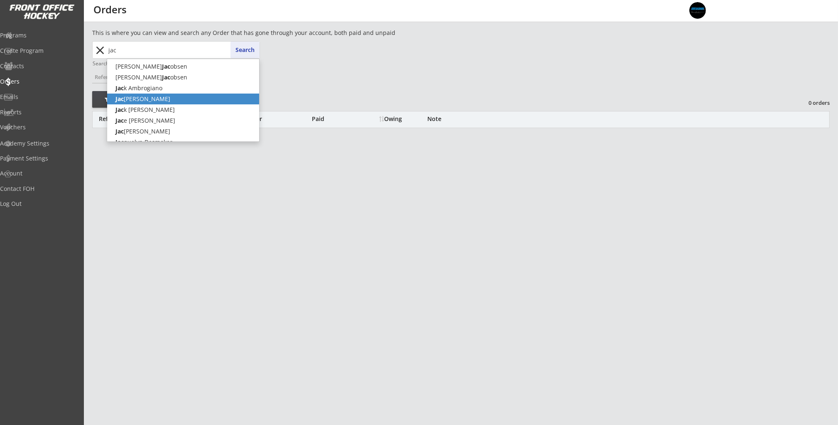
click at [115, 103] on p "Jac queline Mcmillan" at bounding box center [183, 98] width 152 height 11
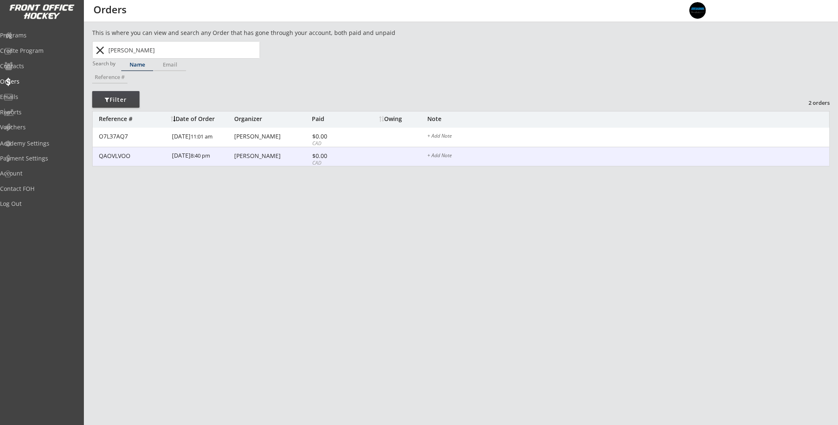
click at [265, 160] on div "QAOVLVOO 8/24/18 8:40 pm Oliver Mcmillan $0.00 CAD + Add Note" at bounding box center [461, 157] width 737 height 20
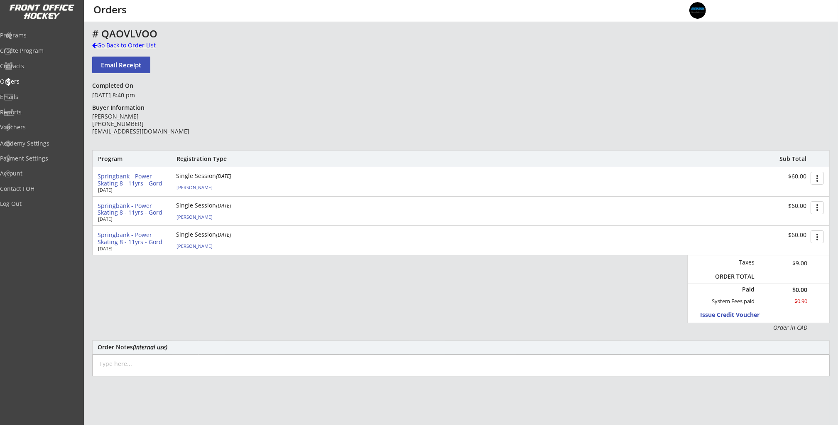
click at [128, 47] on div "Go Back to Order List" at bounding box center [135, 45] width 86 height 8
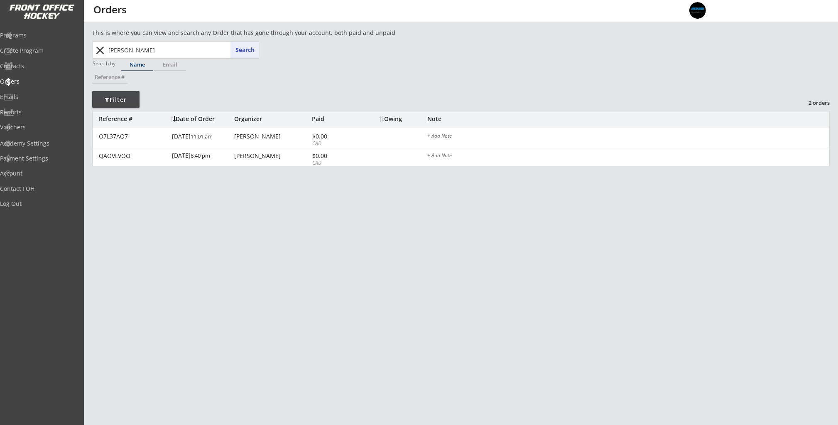
click at [183, 48] on input "Jacqueline Mcmillan" at bounding box center [183, 50] width 153 height 17
type input "ja"
type input "janet Oakenfold"
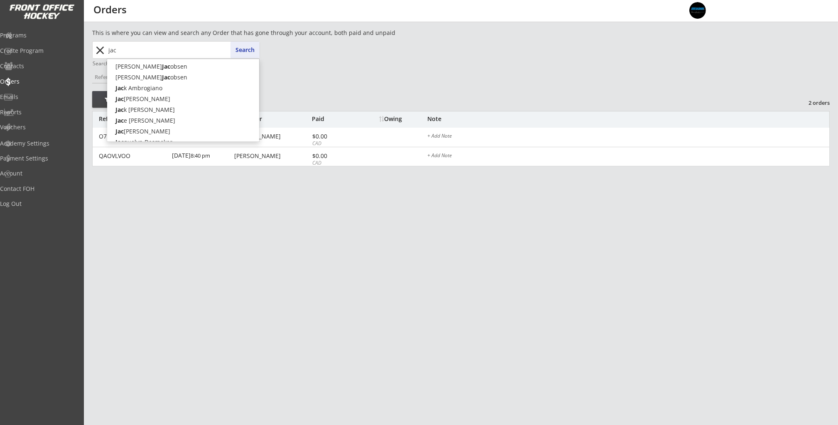
type input "jacq"
type input "jacqueline Mcmillan"
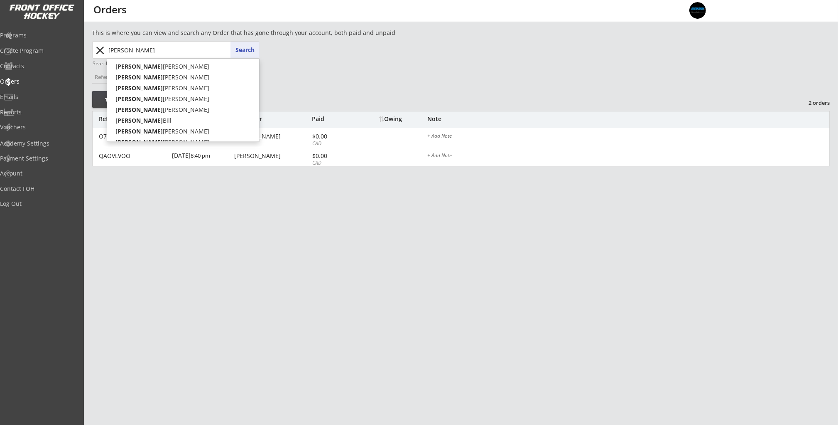
type input "jacqueline"
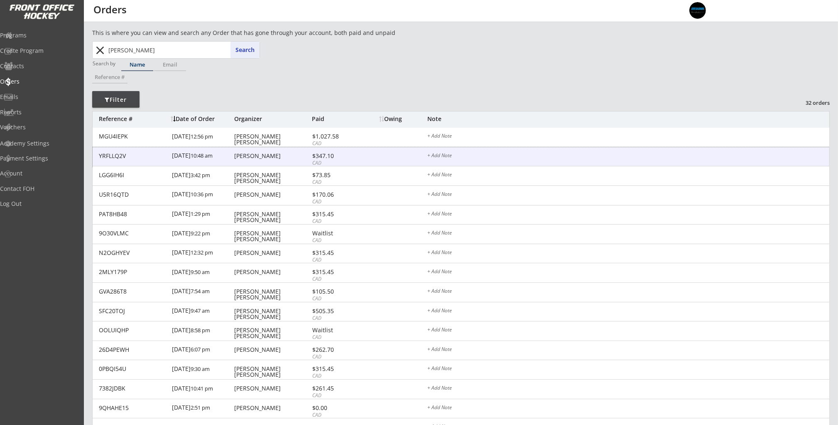
click at [298, 159] on div "Jacqueline Peterson" at bounding box center [272, 156] width 76 height 7
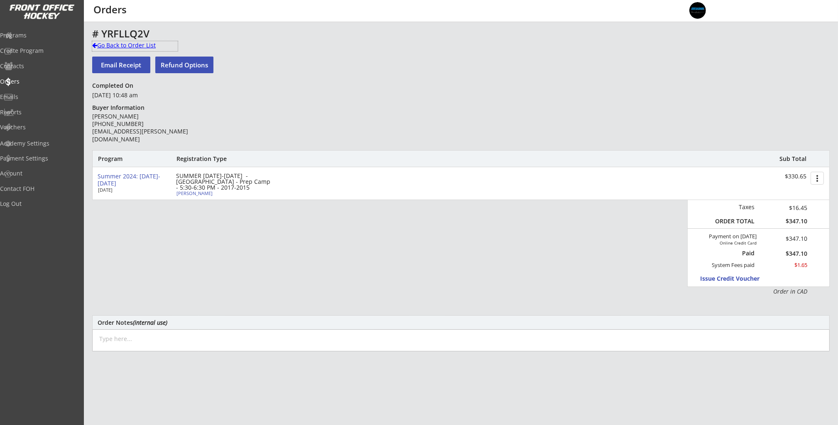
click at [133, 47] on div "Go Back to Order List" at bounding box center [135, 45] width 86 height 8
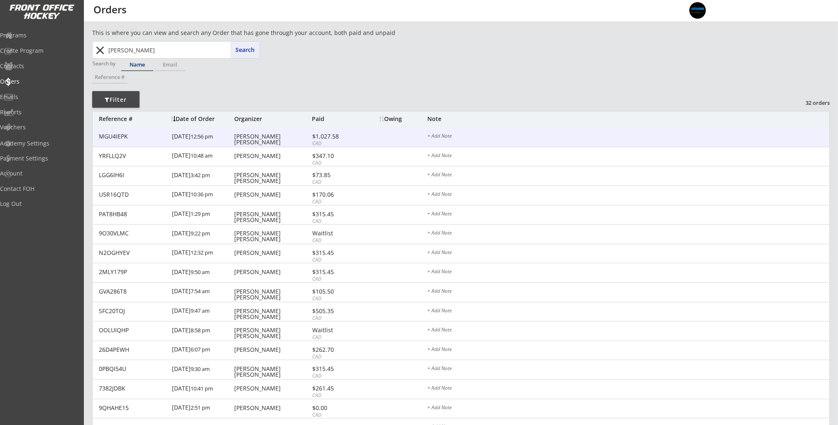
click at [260, 139] on div "Jacqueline Bill" at bounding box center [272, 139] width 76 height 12
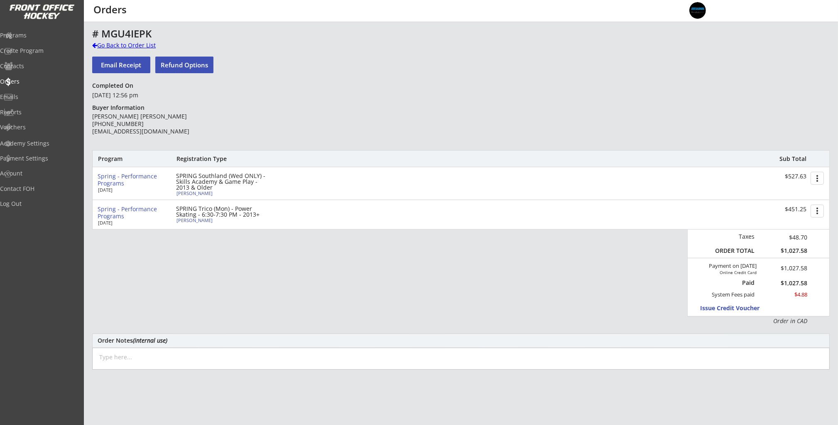
click at [131, 46] on div "Go Back to Order List" at bounding box center [135, 45] width 86 height 8
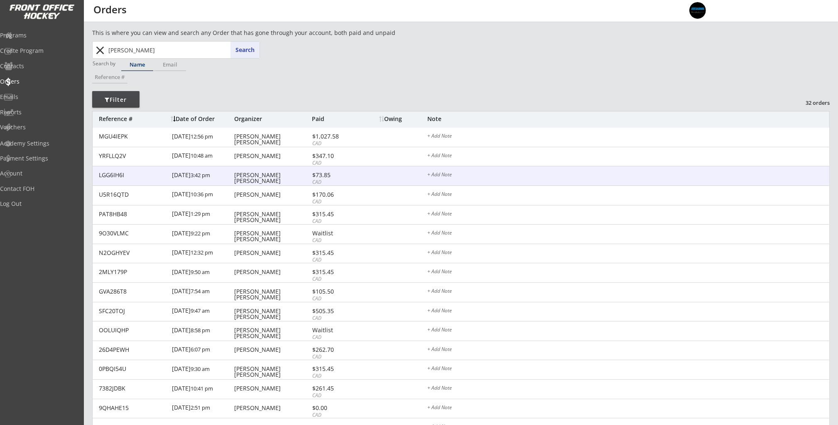
click at [264, 178] on div "Jacqueline Bill" at bounding box center [272, 178] width 76 height 12
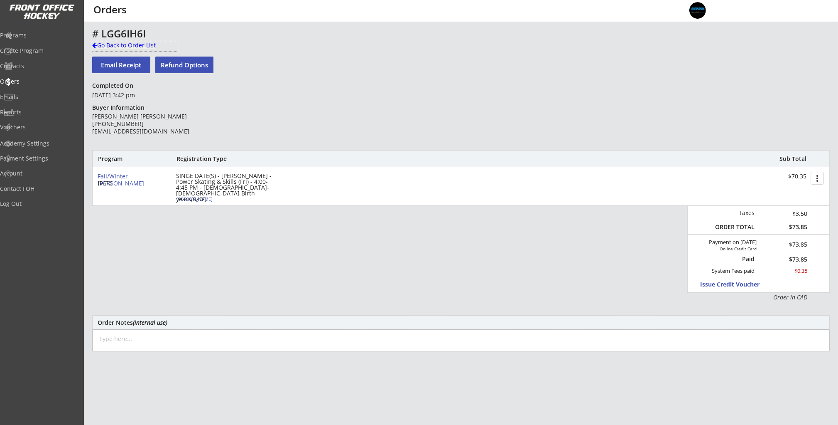
click at [126, 43] on div "Go Back to Order List" at bounding box center [135, 45] width 86 height 8
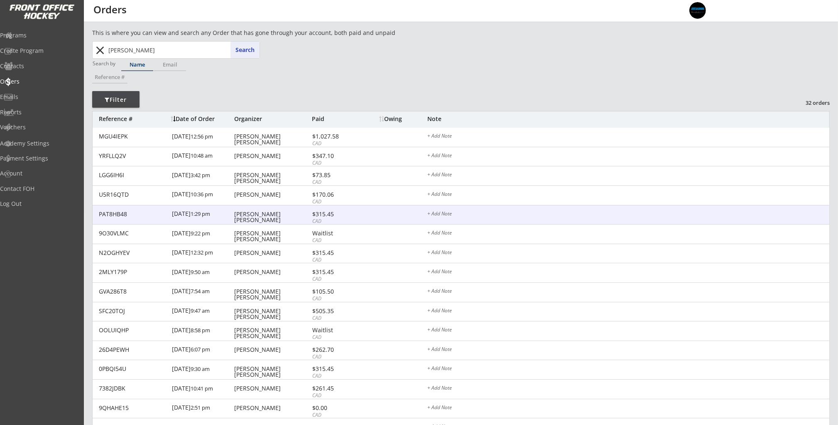
click at [271, 211] on div "Jacqueline Bill" at bounding box center [272, 217] width 76 height 12
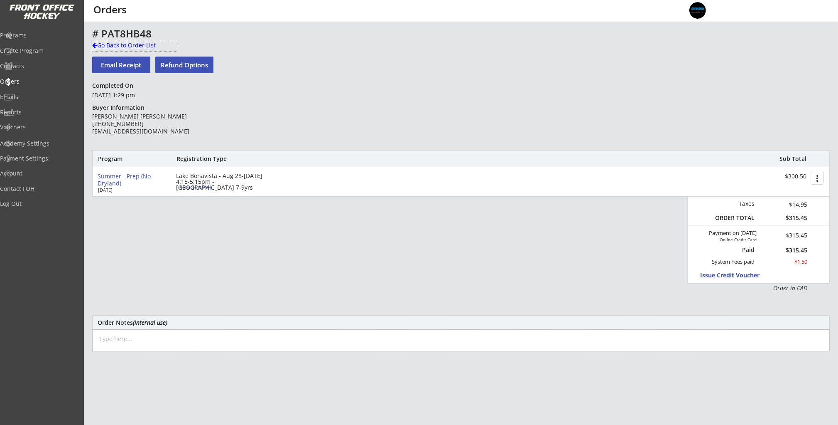
click at [136, 45] on div "Go Back to Order List" at bounding box center [135, 45] width 86 height 8
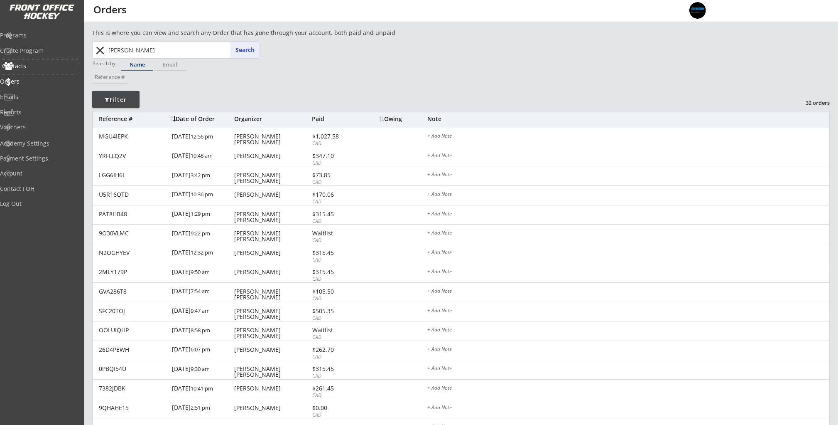
click at [30, 65] on div "Contacts" at bounding box center [39, 66] width 75 height 6
select select ""Players""
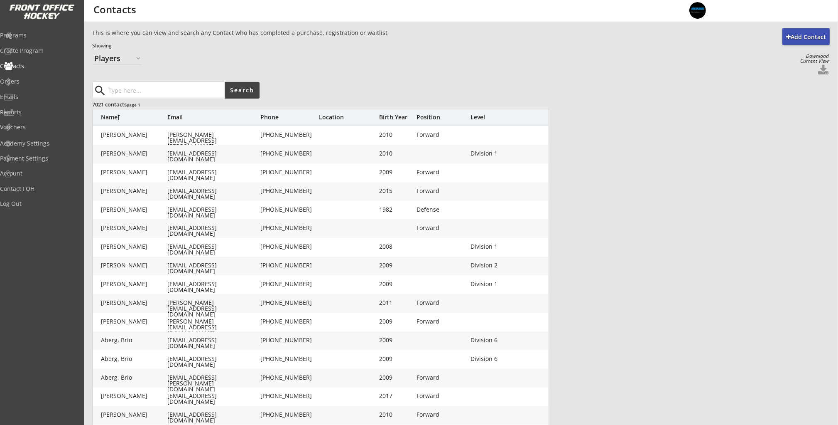
click at [124, 88] on input "input" at bounding box center [166, 90] width 118 height 17
type input "elias"
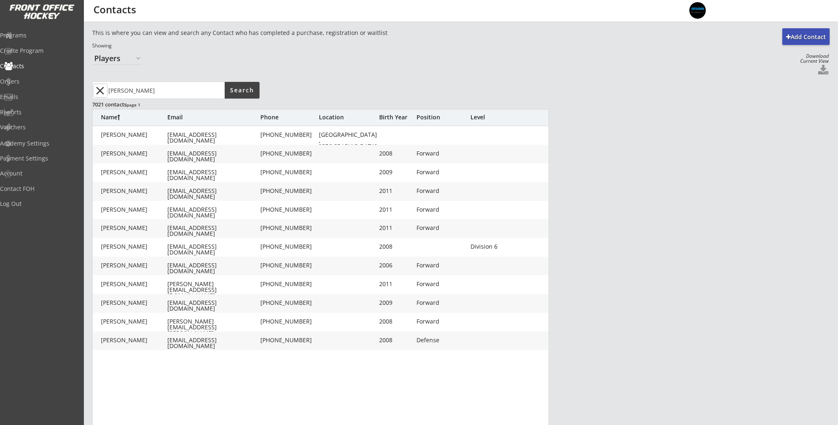
click at [102, 90] on button "close" at bounding box center [100, 90] width 14 height 13
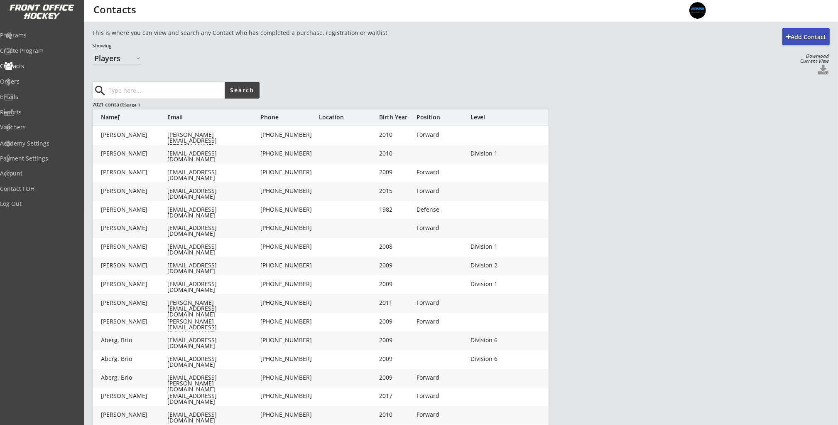
drag, startPoint x: 425, startPoint y: 86, endPoint x: 442, endPoint y: 71, distance: 22.7
click at [425, 86] on div "search Search" at bounding box center [284, 89] width 385 height 17
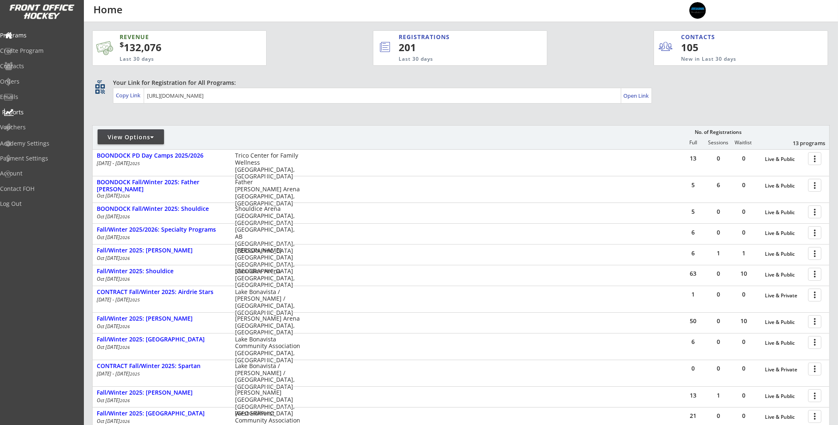
click at [37, 115] on div "Reports" at bounding box center [39, 112] width 75 height 6
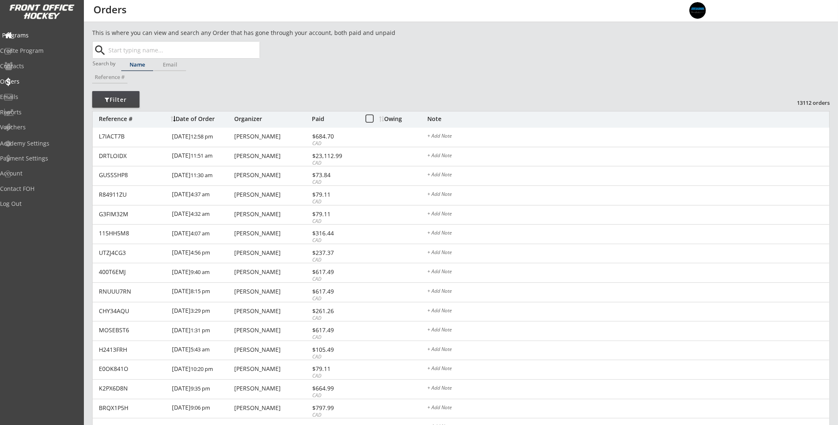
click at [60, 37] on div "Programs" at bounding box center [39, 35] width 75 height 6
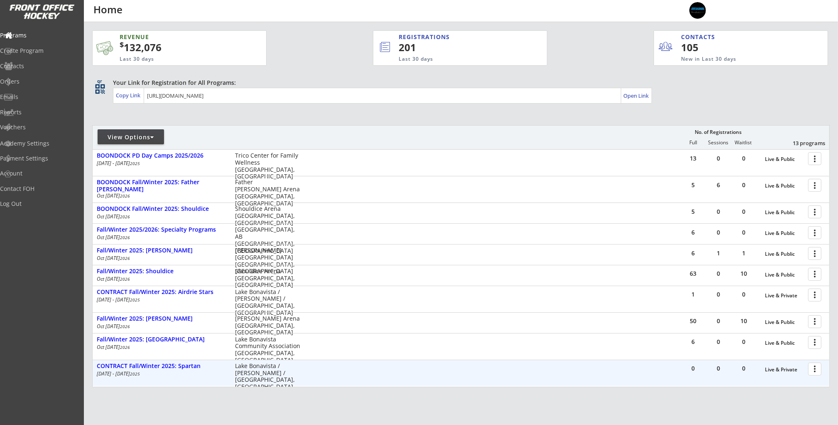
click at [387, 378] on div "0 0 0 Live & Private more_vert CONTRACT Fall/Winter 2025: Spartan [DATE] - [DAT…" at bounding box center [461, 373] width 737 height 26
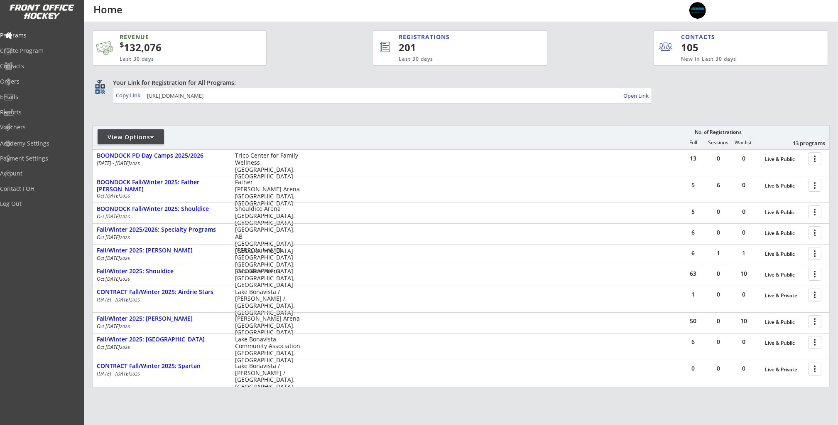
click at [694, 91] on div "Your Link for Registration for All Programs: Copy Link Open Link" at bounding box center [471, 91] width 717 height 25
drag, startPoint x: 54, startPoint y: 36, endPoint x: 53, endPoint y: 51, distance: 15.0
click at [54, 36] on div "Programs" at bounding box center [39, 35] width 75 height 6
click at [46, 95] on div "Emails" at bounding box center [39, 97] width 75 height 6
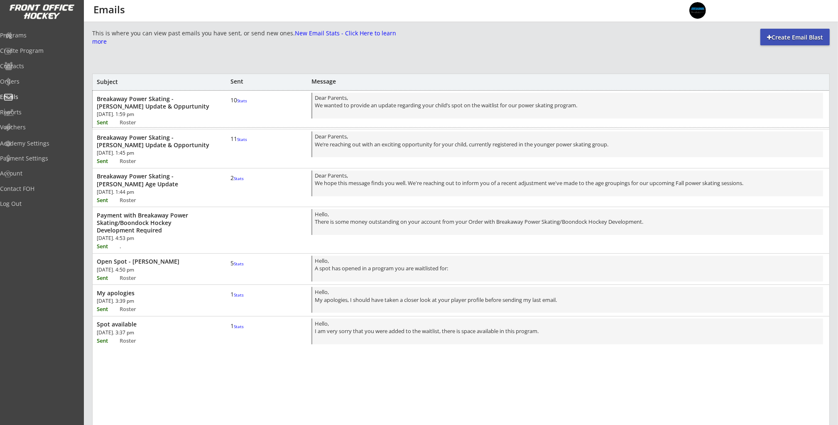
click at [237, 103] on font "Stats" at bounding box center [242, 101] width 10 height 6
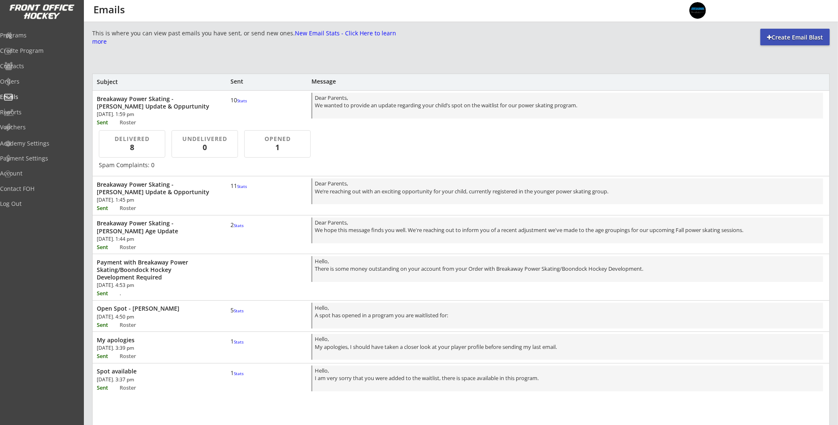
click at [237, 103] on font "Stats" at bounding box center [242, 101] width 10 height 6
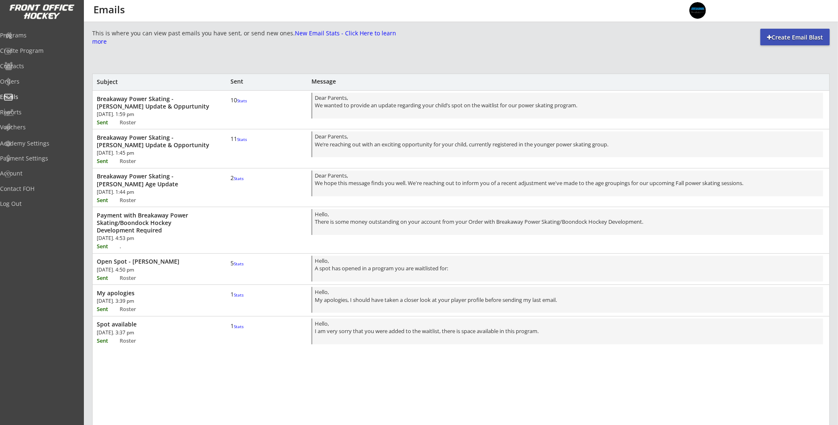
click at [237, 142] on font "Stats" at bounding box center [242, 139] width 10 height 6
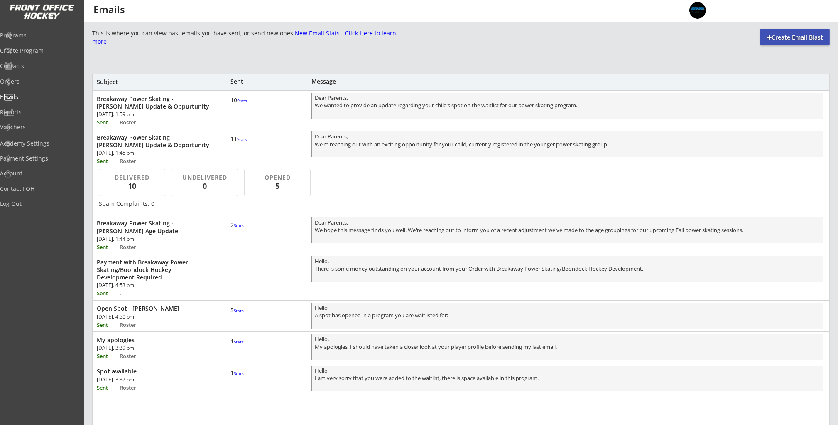
click at [237, 142] on font "Stats" at bounding box center [242, 139] width 10 height 6
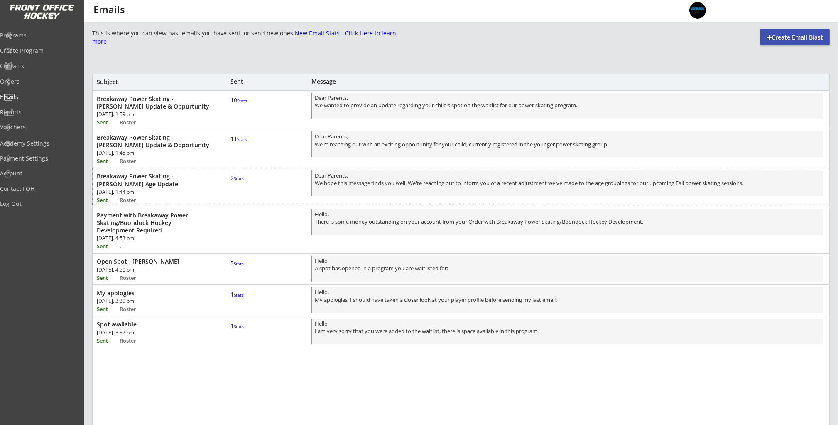
click at [240, 182] on div "2 Stats" at bounding box center [243, 177] width 25 height 7
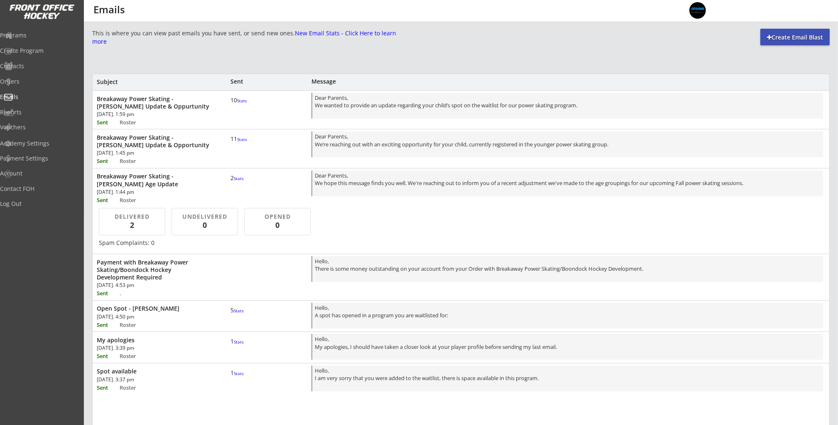
click at [240, 182] on div "2 Stats" at bounding box center [243, 177] width 25 height 7
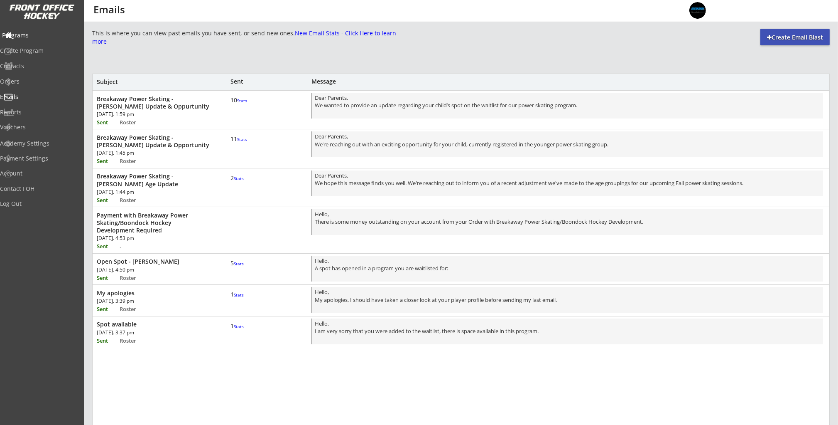
click at [33, 34] on div "Programs" at bounding box center [39, 35] width 75 height 6
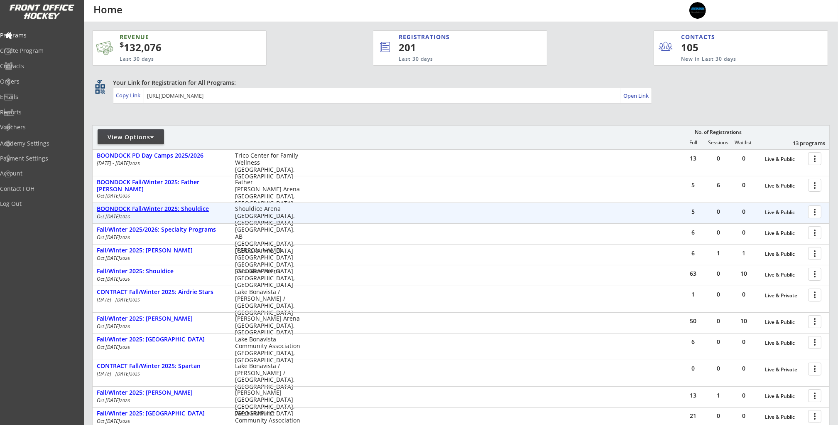
click at [179, 209] on div "BOONDOCK Fall/Winter 2025: Shouldice" at bounding box center [162, 208] width 130 height 7
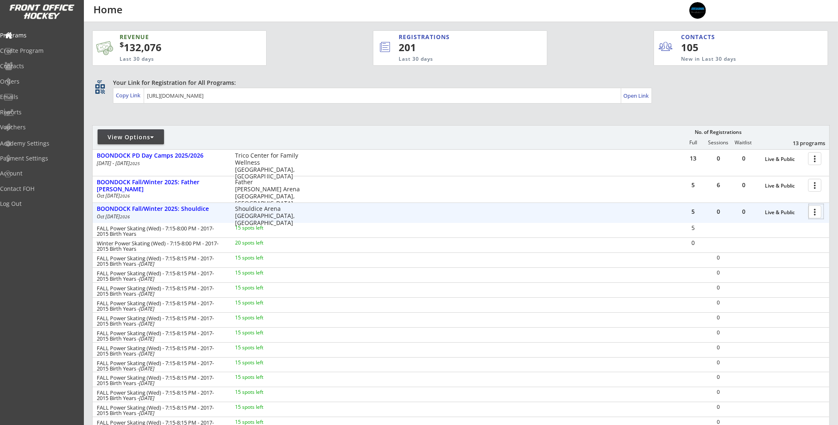
click at [815, 212] on div at bounding box center [816, 211] width 15 height 15
click at [781, 253] on div "Registration Page" at bounding box center [785, 252] width 59 height 6
